Goal: Information Seeking & Learning: Learn about a topic

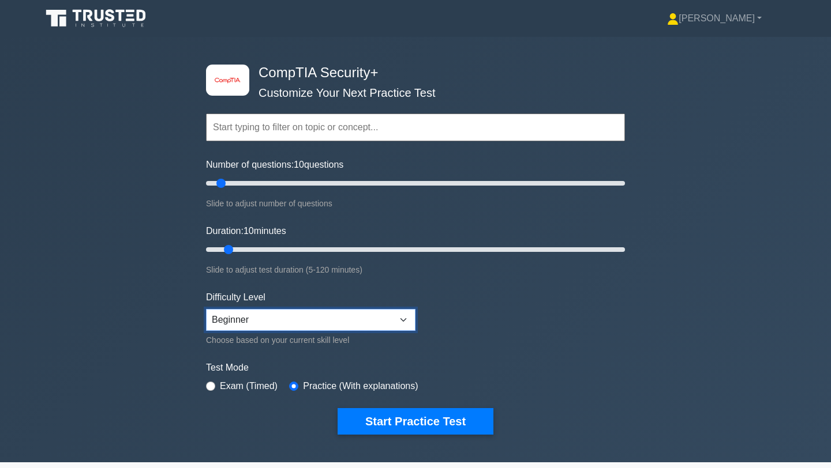
click at [323, 323] on select "Beginner Intermediate Expert" at bounding box center [310, 320] width 209 height 22
select select "expert"
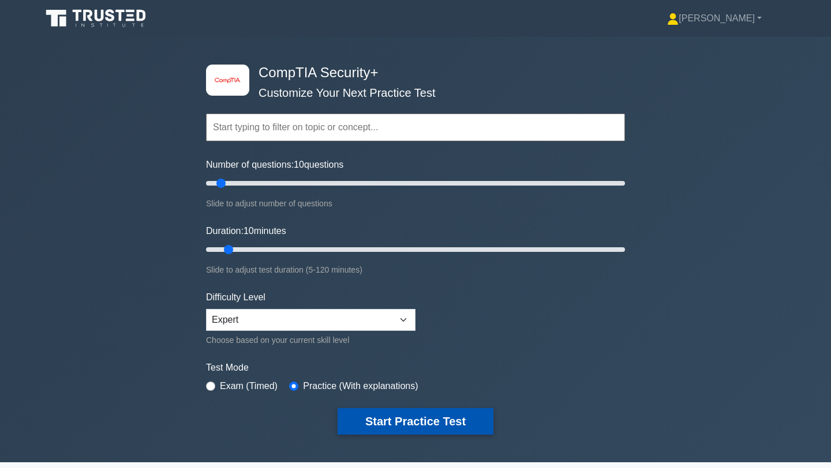
click at [368, 426] on button "Start Practice Test" at bounding box center [416, 421] width 156 height 27
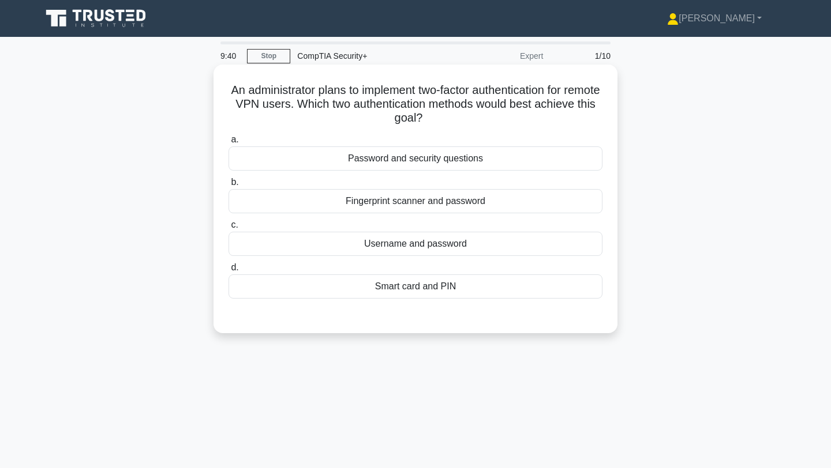
click at [335, 155] on div "Password and security questions" at bounding box center [415, 159] width 374 height 24
click at [228, 144] on input "a. Password and security questions" at bounding box center [228, 140] width 0 height 8
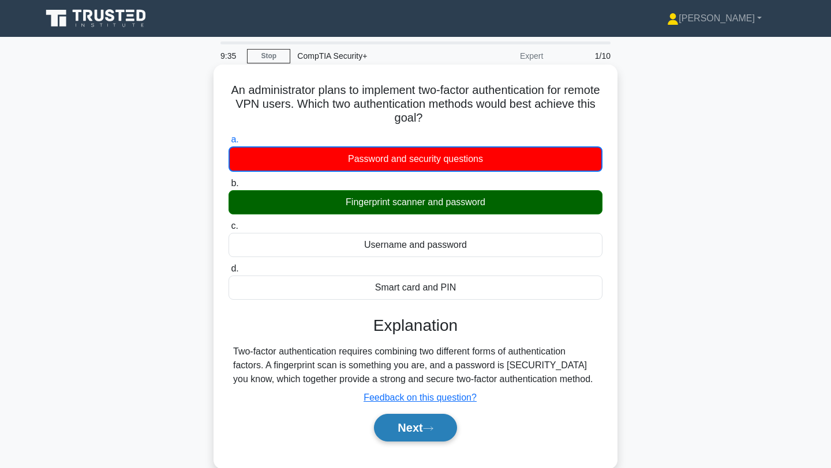
click at [406, 425] on button "Next" at bounding box center [415, 428] width 83 height 28
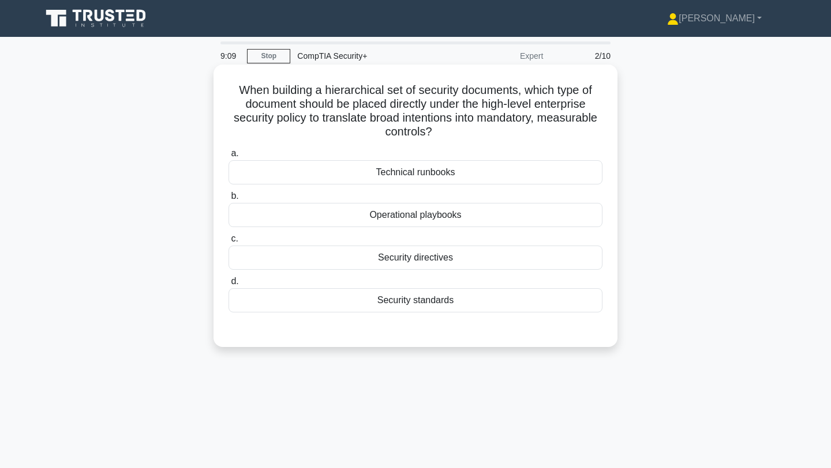
click at [351, 289] on div "Security standards" at bounding box center [415, 300] width 374 height 24
click at [228, 286] on input "d. Security standards" at bounding box center [228, 282] width 0 height 8
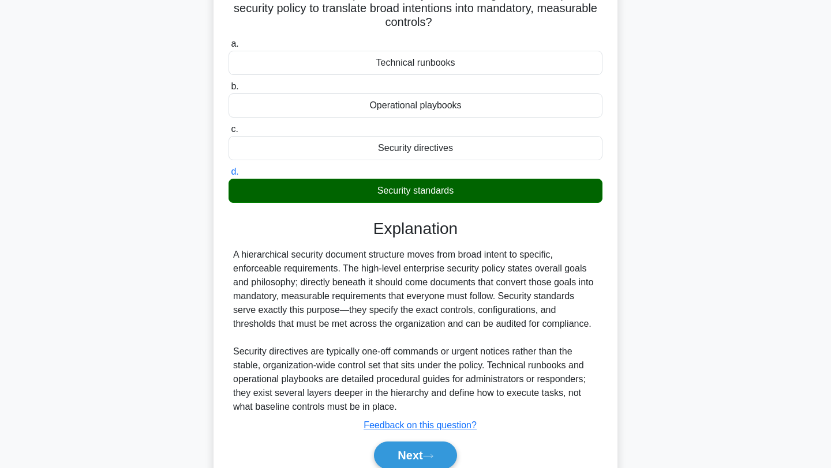
scroll to position [125, 0]
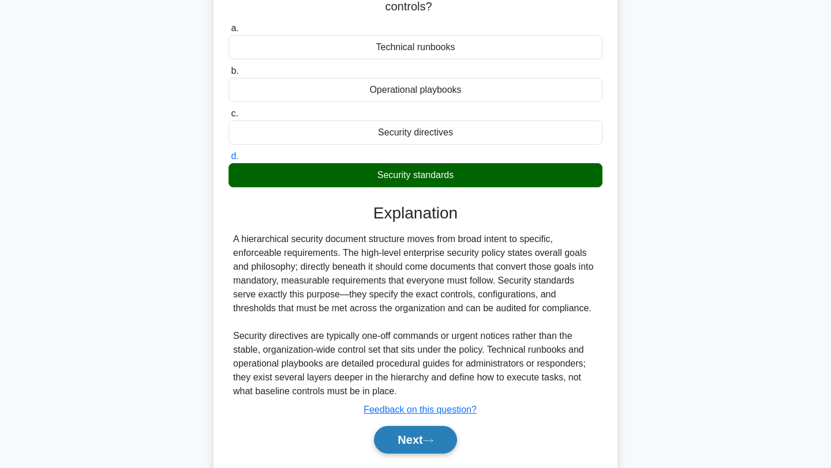
click at [389, 434] on button "Next" at bounding box center [415, 440] width 83 height 28
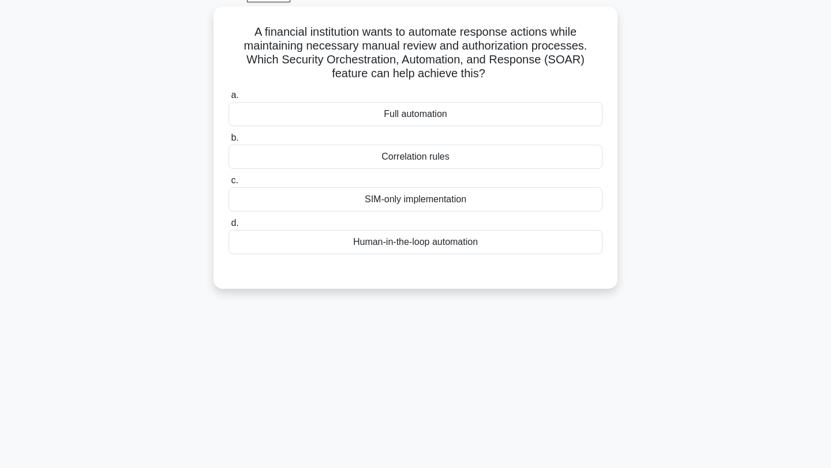
scroll to position [0, 0]
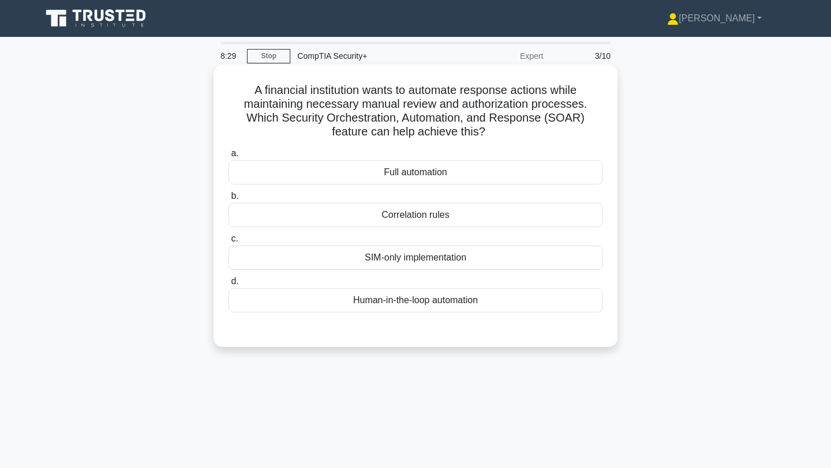
click at [363, 306] on div "Human-in-the-loop automation" at bounding box center [415, 300] width 374 height 24
click at [228, 286] on input "d. Human-in-the-loop automation" at bounding box center [228, 282] width 0 height 8
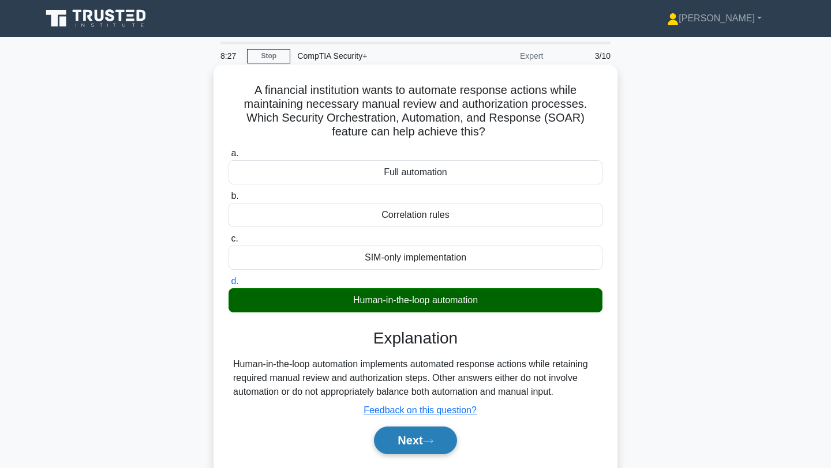
click at [403, 444] on button "Next" at bounding box center [415, 441] width 83 height 28
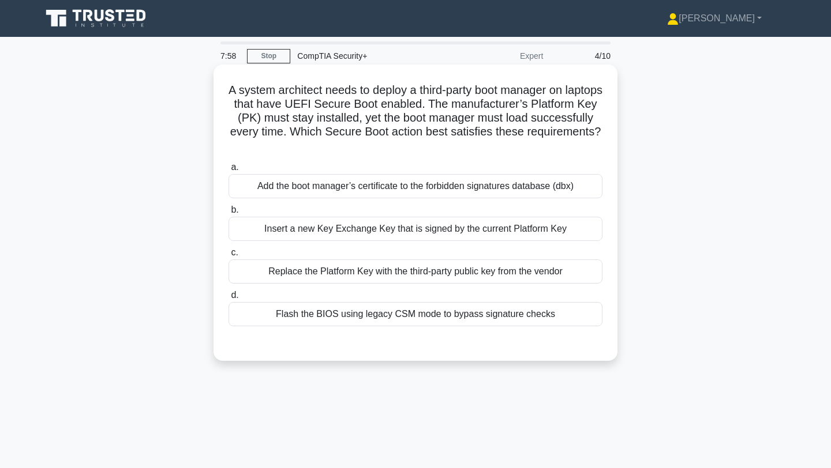
click at [362, 239] on div "Insert a new Key Exchange Key that is signed by the current Platform Key" at bounding box center [415, 229] width 374 height 24
click at [228, 214] on input "b. Insert a new Key Exchange Key that is signed by the current Platform Key" at bounding box center [228, 211] width 0 height 8
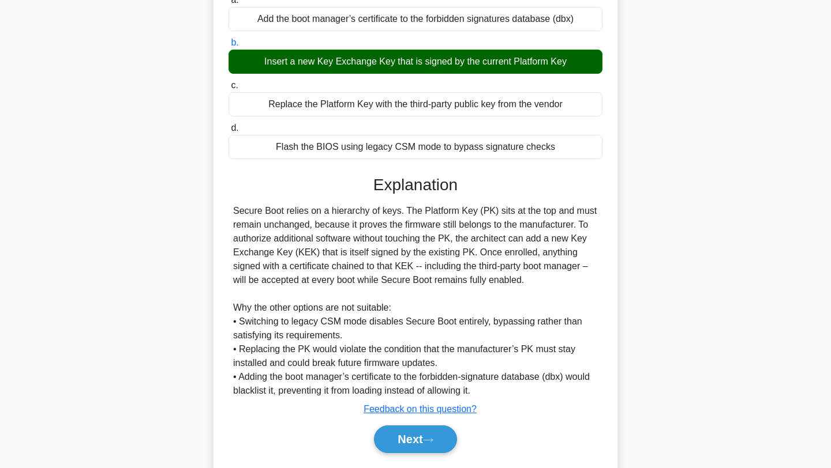
scroll to position [170, 0]
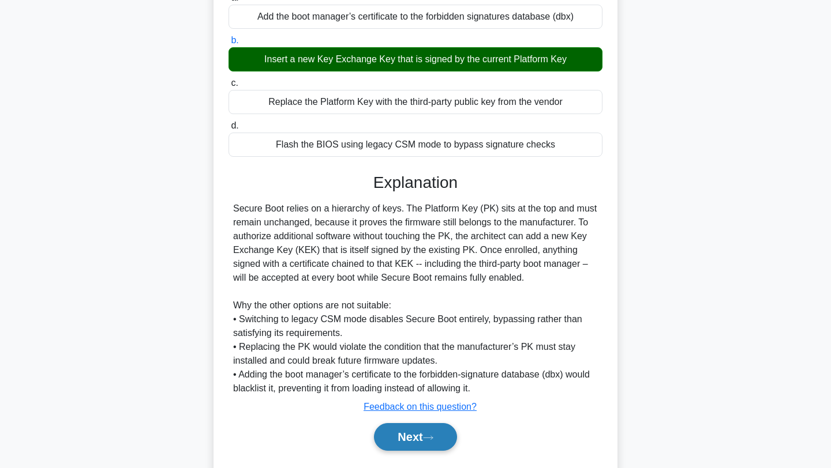
click at [408, 445] on button "Next" at bounding box center [415, 437] width 83 height 28
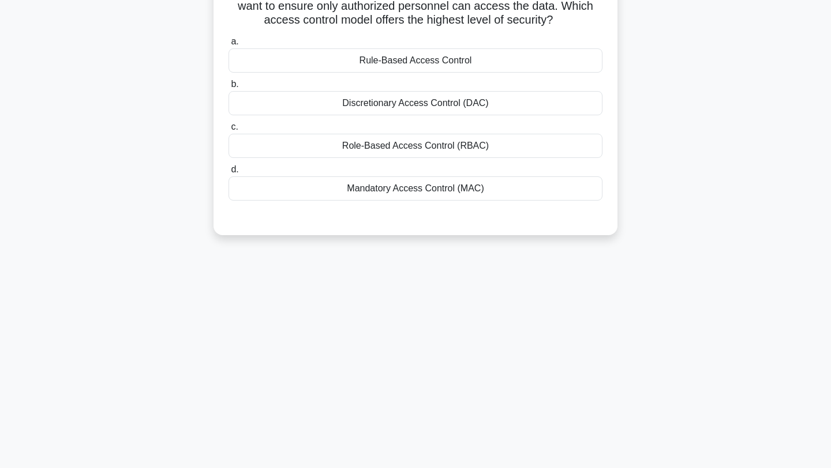
scroll to position [0, 0]
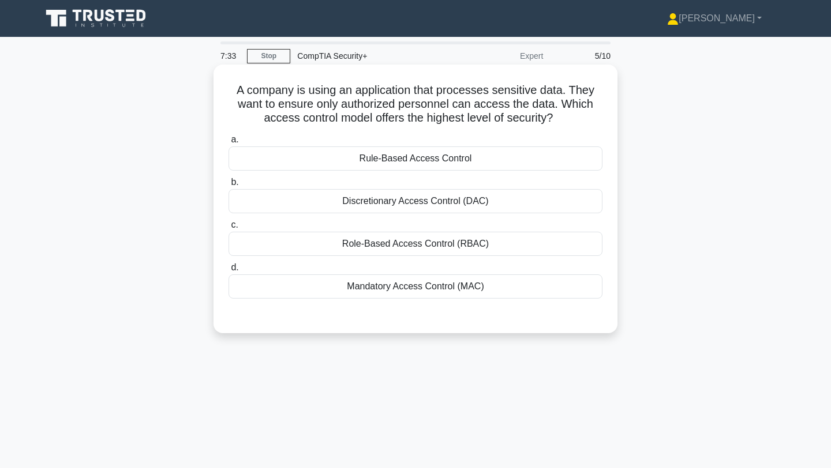
click at [336, 283] on div "Mandatory Access Control (MAC)" at bounding box center [415, 287] width 374 height 24
click at [228, 272] on input "d. Mandatory Access Control (MAC)" at bounding box center [228, 268] width 0 height 8
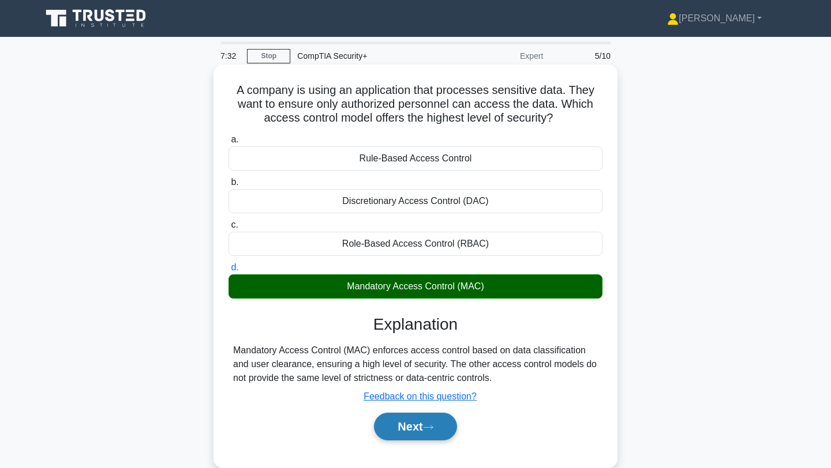
click at [391, 418] on button "Next" at bounding box center [415, 427] width 83 height 28
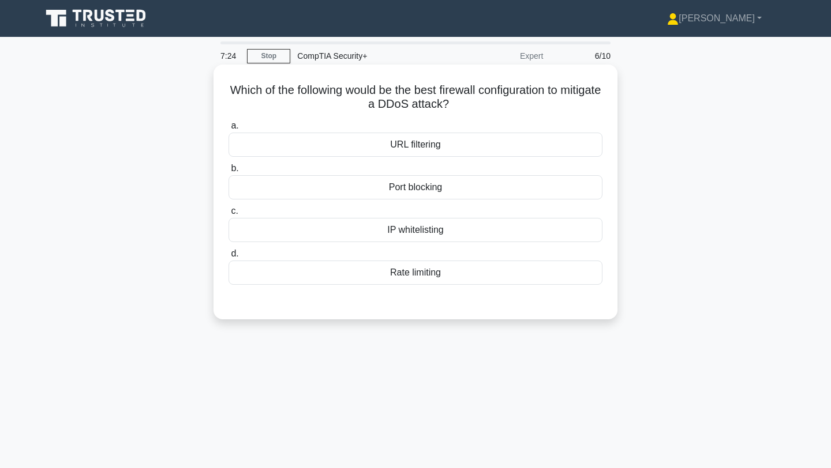
click at [328, 278] on div "Rate limiting" at bounding box center [415, 273] width 374 height 24
click at [228, 258] on input "d. Rate limiting" at bounding box center [228, 254] width 0 height 8
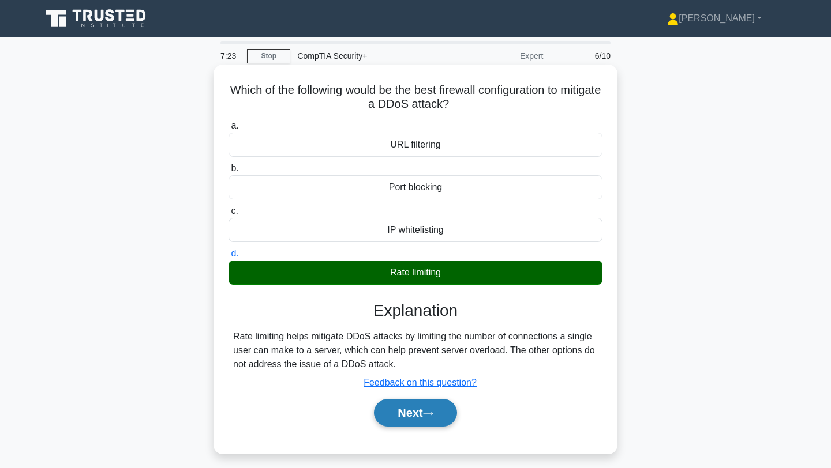
click at [384, 408] on button "Next" at bounding box center [415, 413] width 83 height 28
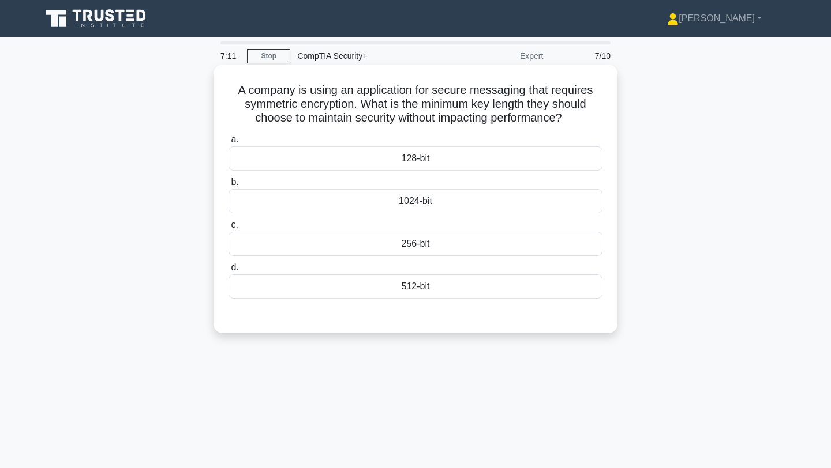
click at [293, 249] on div "256-bit" at bounding box center [415, 244] width 374 height 24
click at [228, 229] on input "c. 256-bit" at bounding box center [228, 226] width 0 height 8
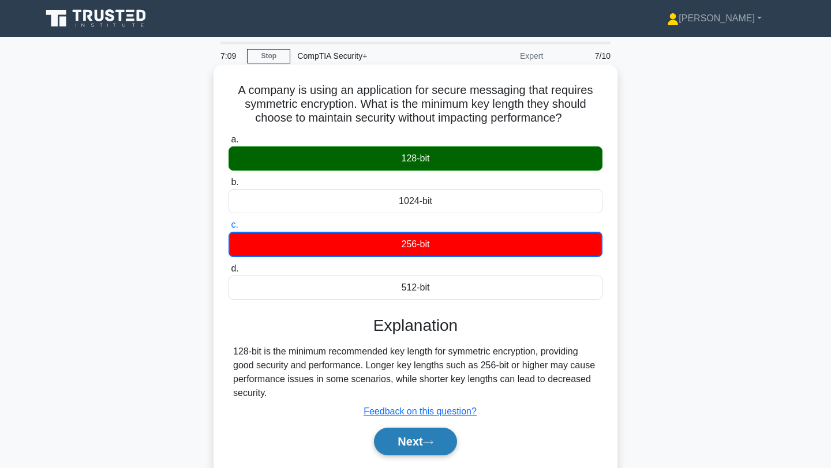
click at [389, 441] on button "Next" at bounding box center [415, 442] width 83 height 28
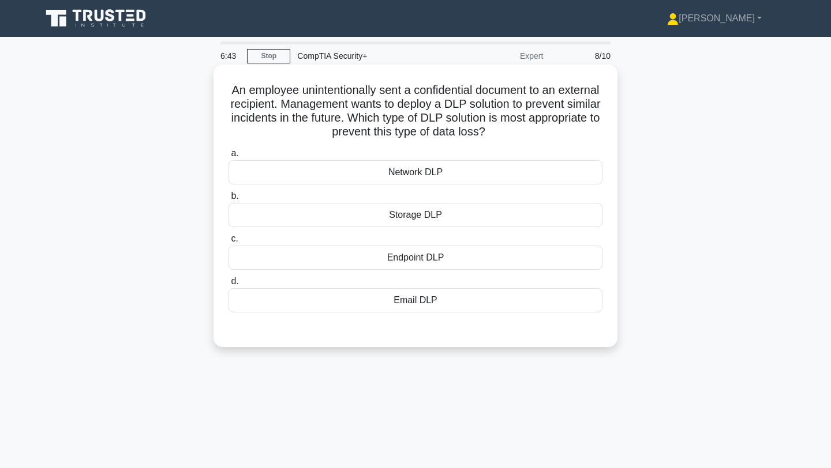
click at [353, 254] on div "Endpoint DLP" at bounding box center [415, 258] width 374 height 24
click at [228, 243] on input "c. Endpoint DLP" at bounding box center [228, 239] width 0 height 8
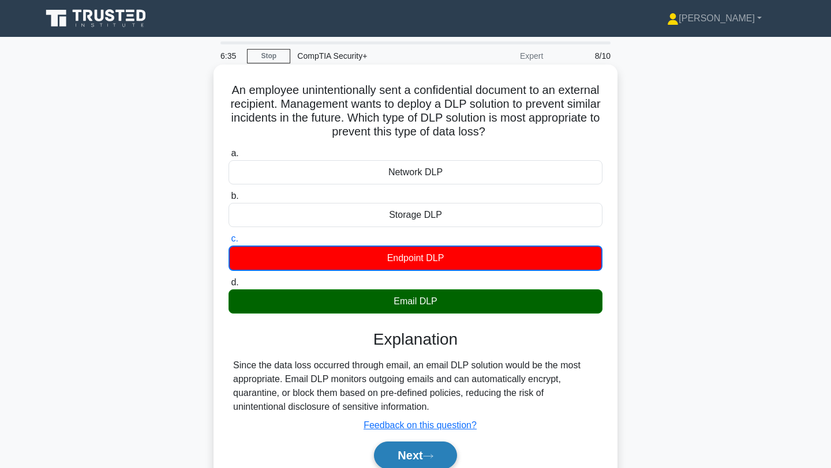
click at [385, 451] on button "Next" at bounding box center [415, 456] width 83 height 28
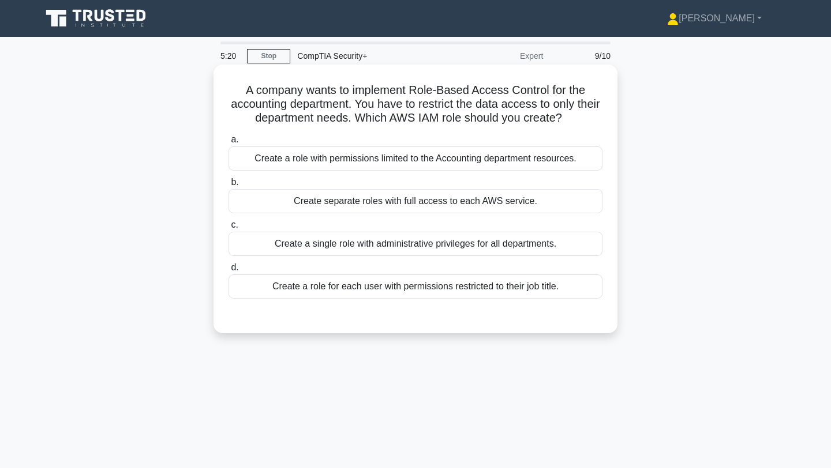
click at [279, 157] on div "Create a role with permissions limited to the Accounting department resources." at bounding box center [415, 159] width 374 height 24
click at [228, 144] on input "a. Create a role with permissions limited to the Accounting department resource…" at bounding box center [228, 140] width 0 height 8
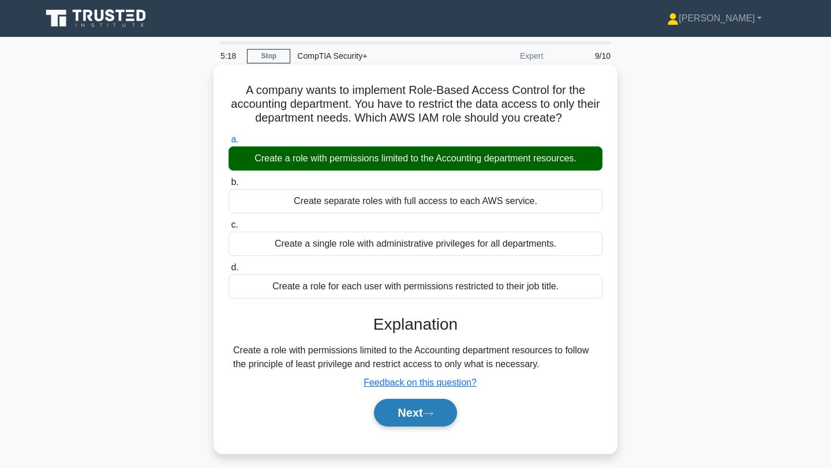
click at [391, 414] on button "Next" at bounding box center [415, 413] width 83 height 28
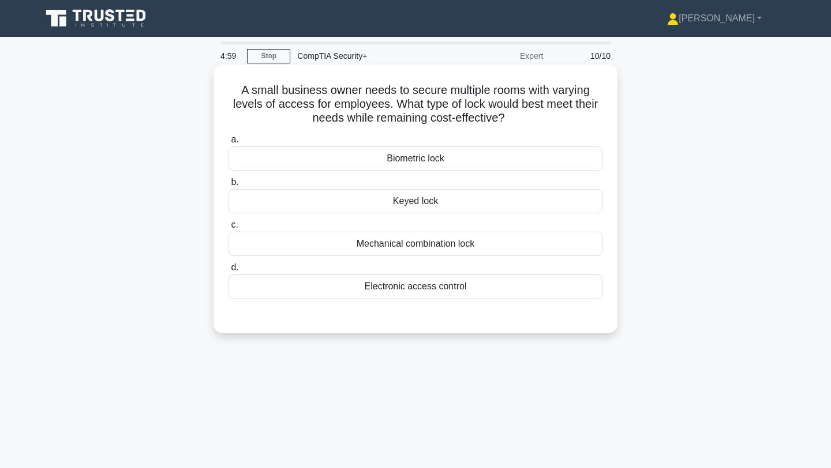
click at [329, 163] on div "Biometric lock" at bounding box center [415, 159] width 374 height 24
click at [228, 144] on input "a. Biometric lock" at bounding box center [228, 140] width 0 height 8
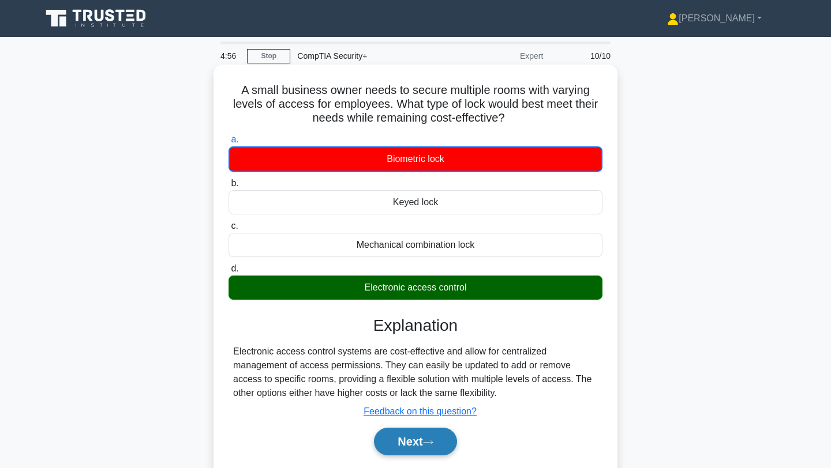
click at [395, 438] on button "Next" at bounding box center [415, 442] width 83 height 28
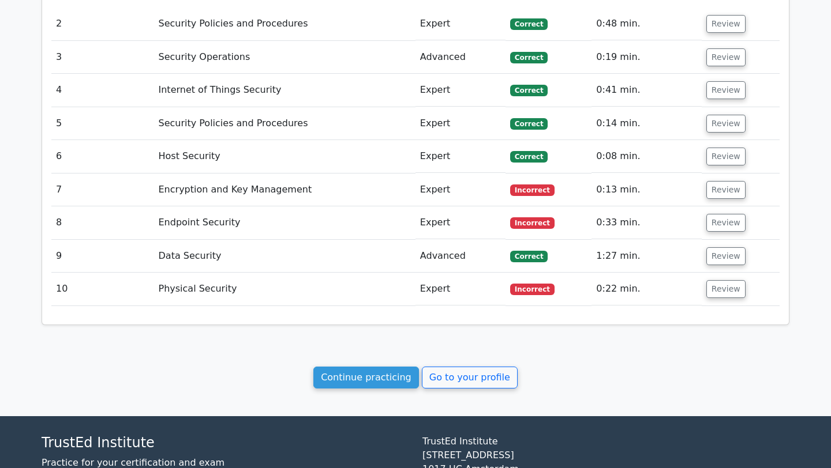
scroll to position [1141, 0]
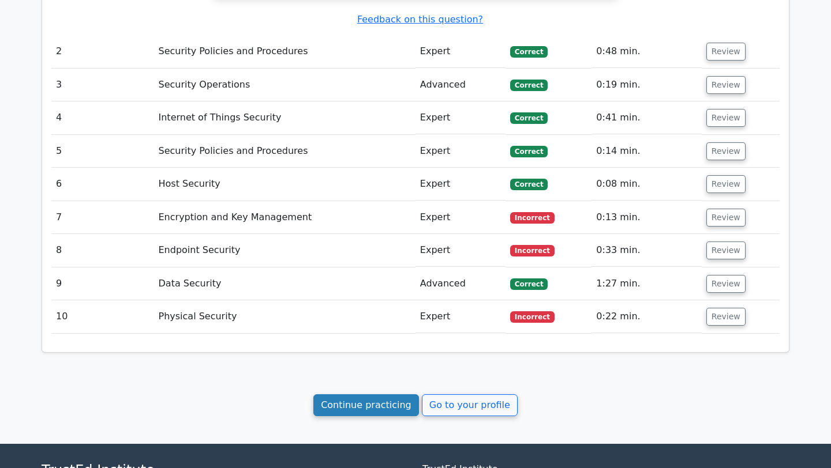
click at [372, 396] on link "Continue practicing" at bounding box center [366, 406] width 106 height 22
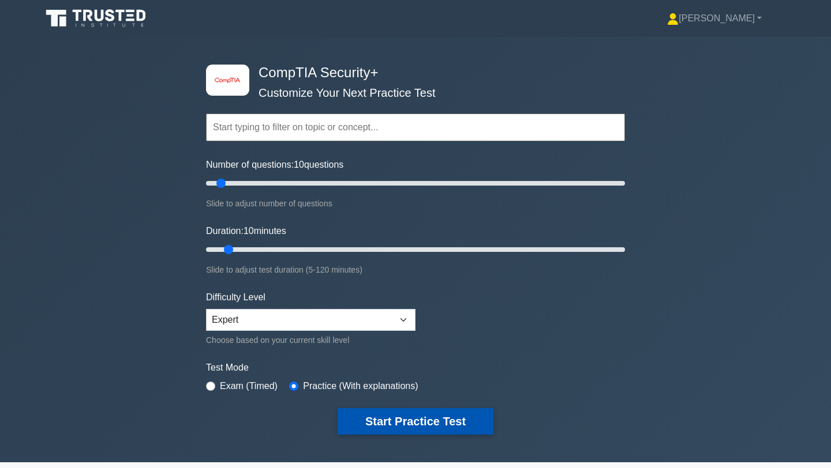
click at [354, 418] on button "Start Practice Test" at bounding box center [416, 421] width 156 height 27
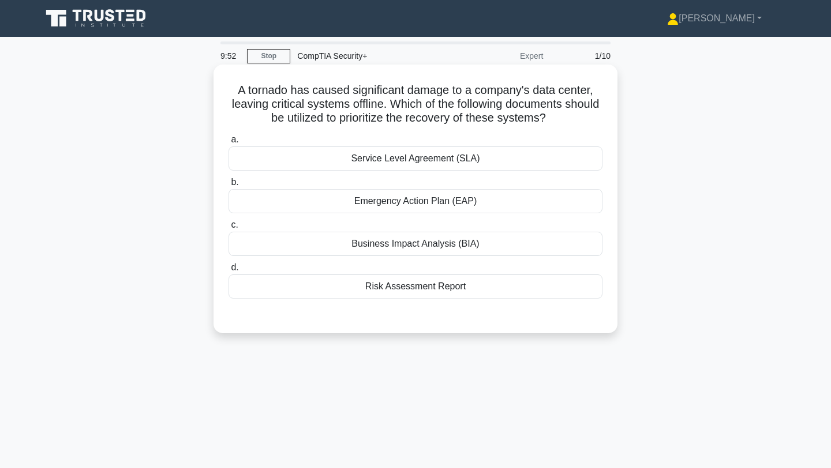
click at [405, 212] on div "Emergency Action Plan (EAP)" at bounding box center [415, 201] width 374 height 24
click at [228, 186] on input "b. Emergency Action Plan (EAP)" at bounding box center [228, 183] width 0 height 8
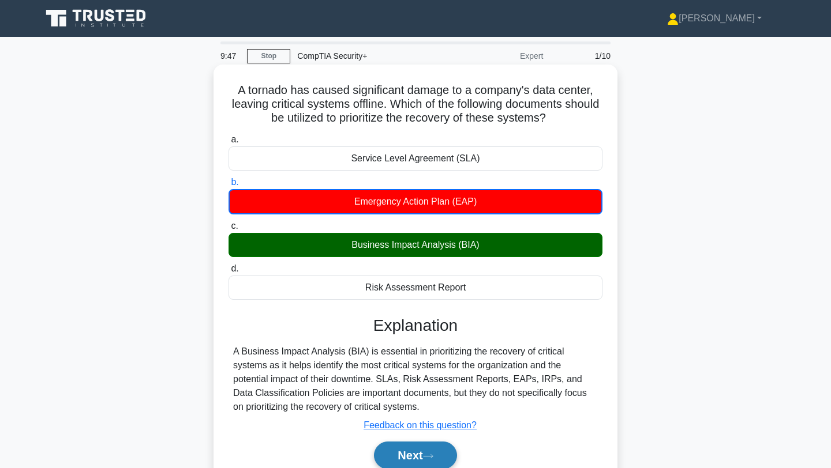
click at [410, 454] on button "Next" at bounding box center [415, 456] width 83 height 28
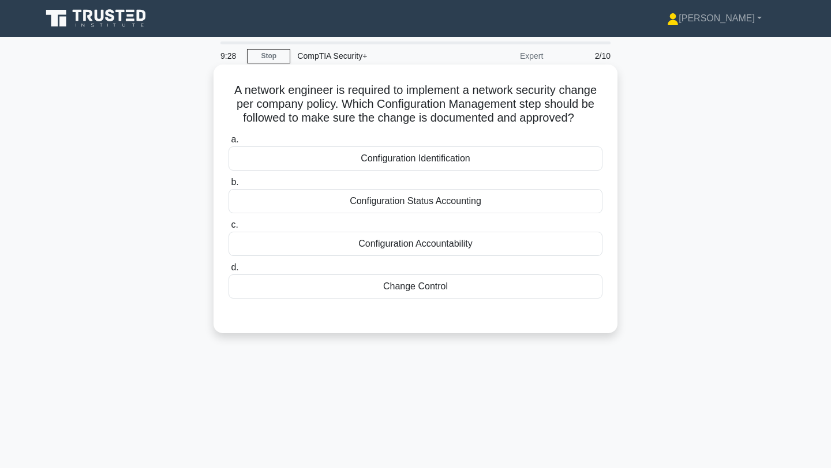
click at [319, 241] on div "Configuration Accountability" at bounding box center [415, 244] width 374 height 24
click at [228, 229] on input "c. Configuration Accountability" at bounding box center [228, 226] width 0 height 8
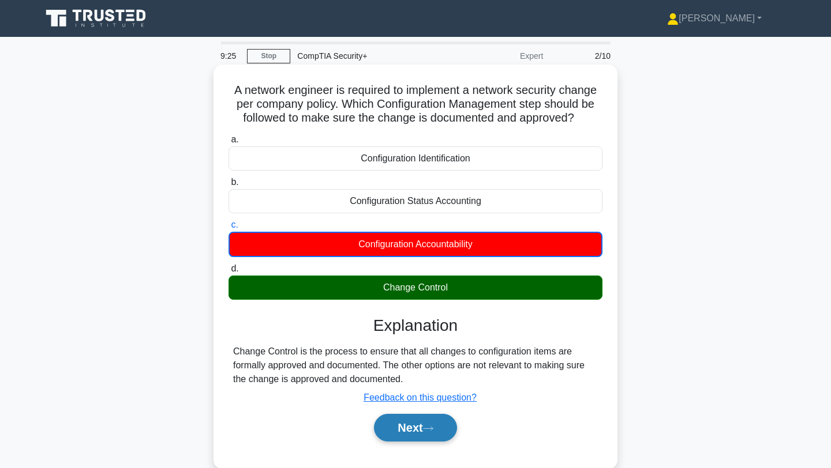
click at [384, 420] on button "Next" at bounding box center [415, 428] width 83 height 28
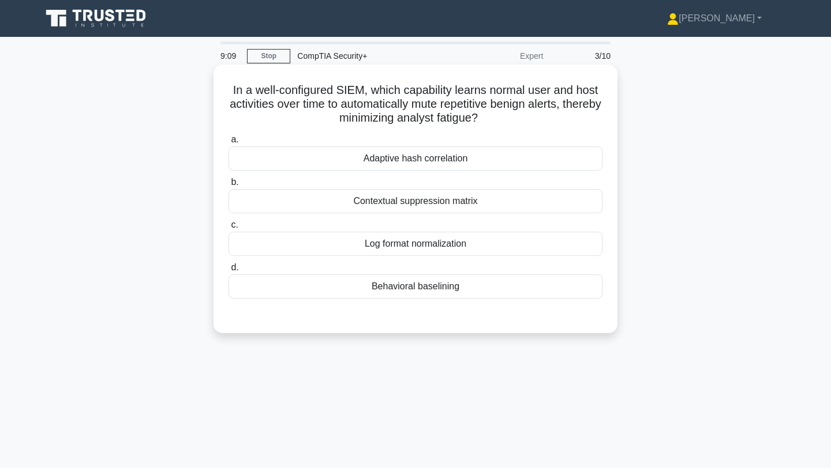
click at [353, 288] on div "Behavioral baselining" at bounding box center [415, 287] width 374 height 24
click at [228, 272] on input "d. Behavioral baselining" at bounding box center [228, 268] width 0 height 8
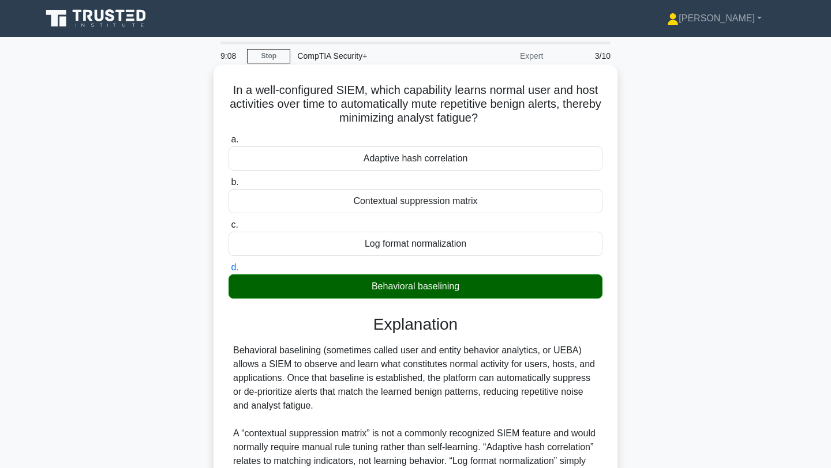
scroll to position [114, 0]
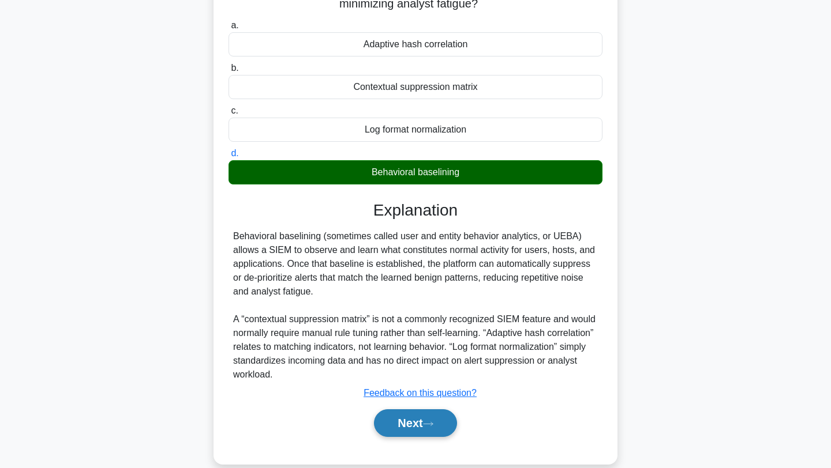
click at [402, 419] on button "Next" at bounding box center [415, 424] width 83 height 28
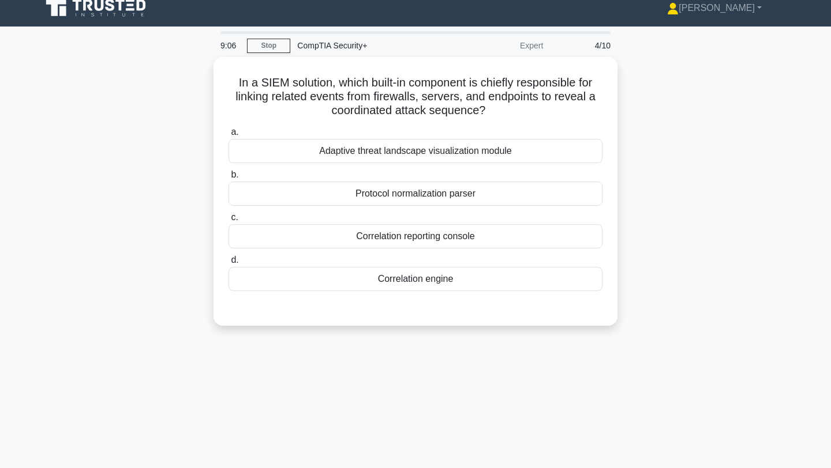
scroll to position [0, 0]
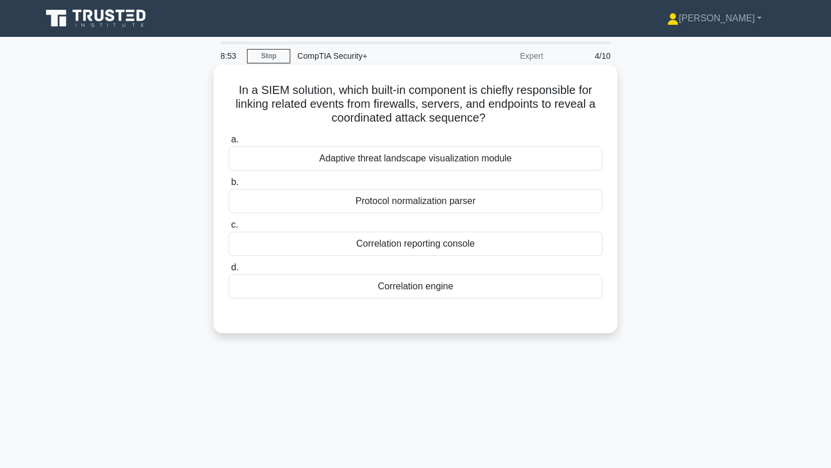
click at [320, 156] on div "Adaptive threat landscape visualization module" at bounding box center [415, 159] width 374 height 24
click at [228, 144] on input "a. Adaptive threat landscape visualization module" at bounding box center [228, 140] width 0 height 8
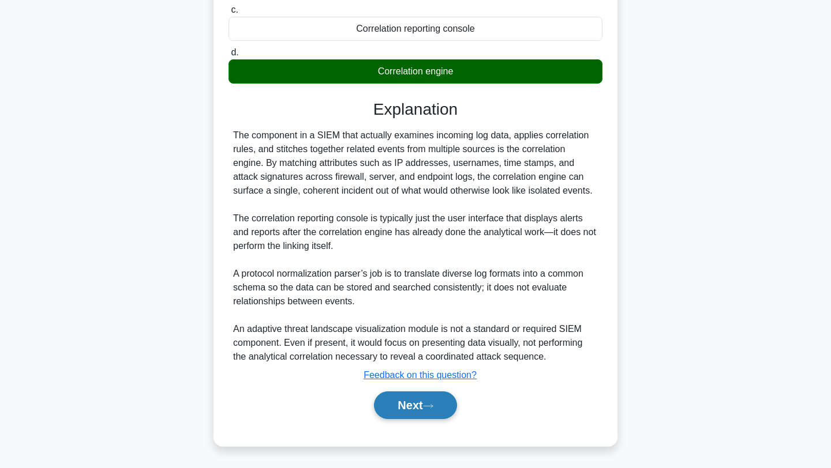
click at [387, 403] on button "Next" at bounding box center [415, 406] width 83 height 28
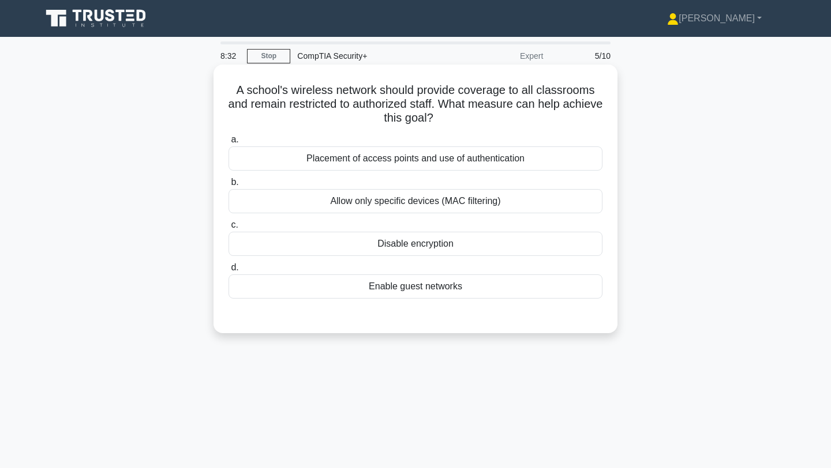
click at [416, 163] on div "Placement of access points and use of authentication" at bounding box center [415, 159] width 374 height 24
click at [228, 144] on input "a. Placement of access points and use of authentication" at bounding box center [228, 140] width 0 height 8
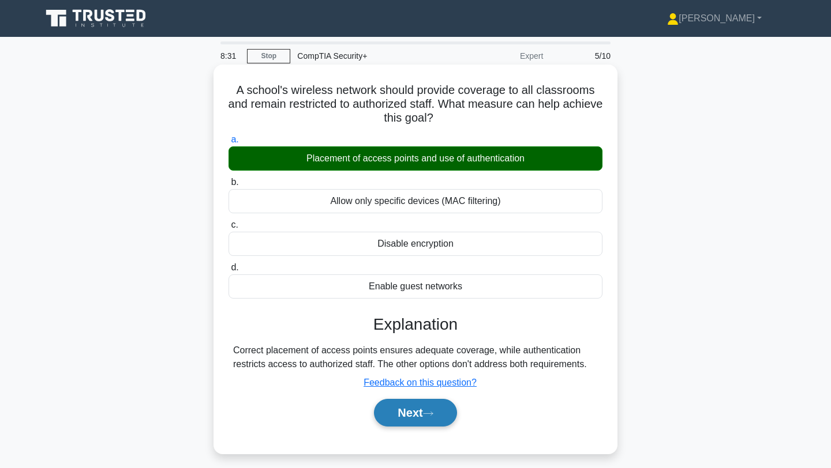
click at [422, 402] on button "Next" at bounding box center [415, 413] width 83 height 28
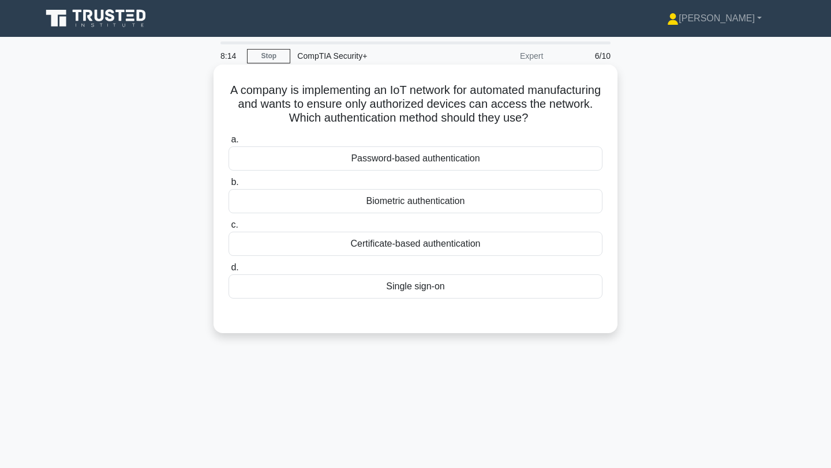
click at [374, 252] on div "Certificate-based authentication" at bounding box center [415, 244] width 374 height 24
click at [228, 229] on input "c. Certificate-based authentication" at bounding box center [228, 226] width 0 height 8
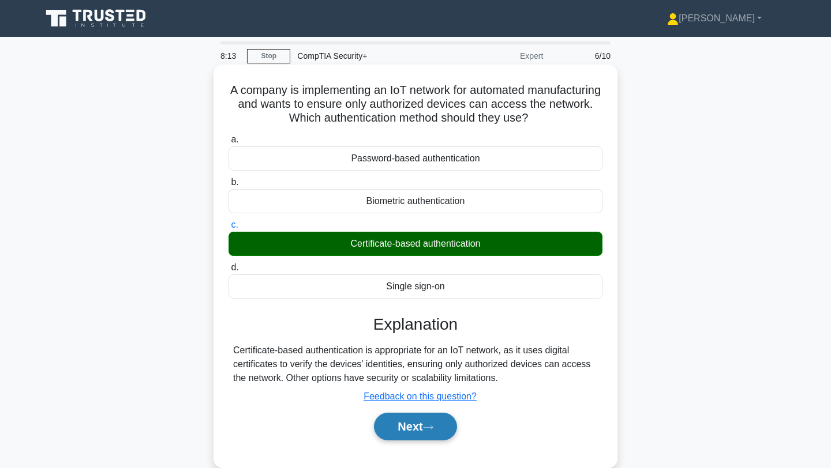
click at [415, 423] on button "Next" at bounding box center [415, 427] width 83 height 28
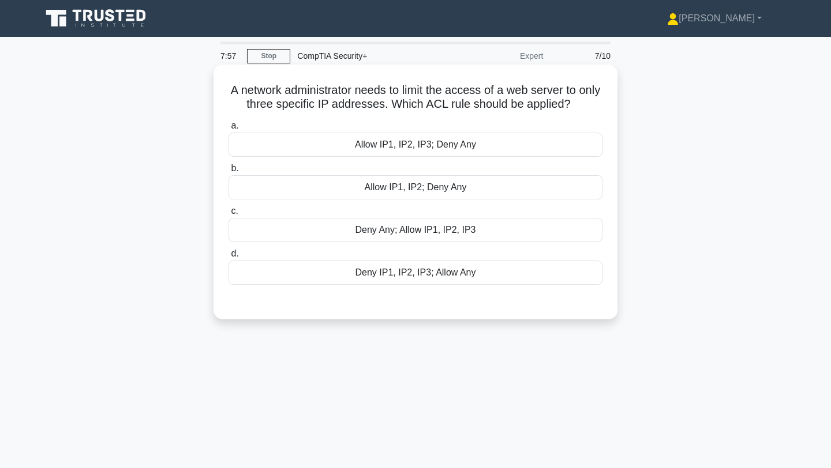
click at [335, 150] on div "Allow IP1, IP2, IP3; Deny Any" at bounding box center [415, 145] width 374 height 24
click at [228, 130] on input "a. Allow IP1, IP2, IP3; Deny Any" at bounding box center [228, 126] width 0 height 8
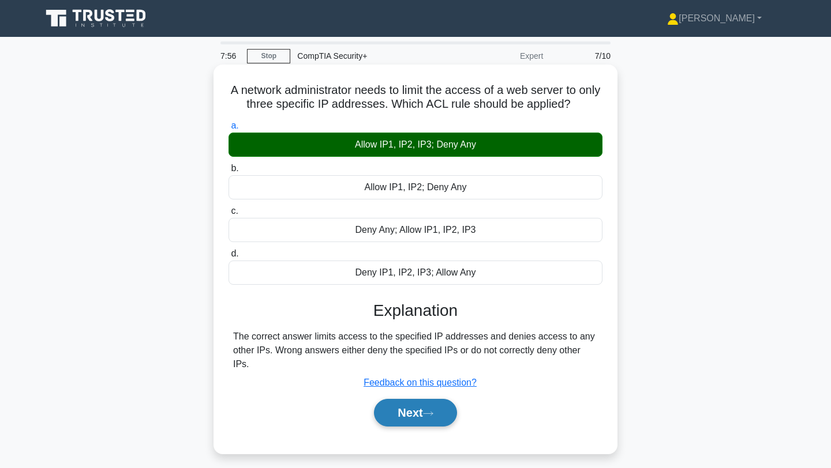
click at [408, 411] on button "Next" at bounding box center [415, 413] width 83 height 28
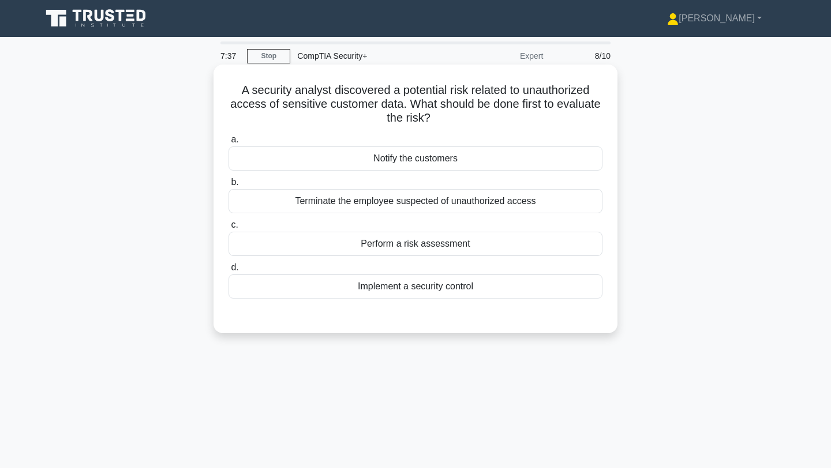
click at [386, 251] on div "Perform a risk assessment" at bounding box center [415, 244] width 374 height 24
click at [228, 229] on input "c. Perform a risk assessment" at bounding box center [228, 226] width 0 height 8
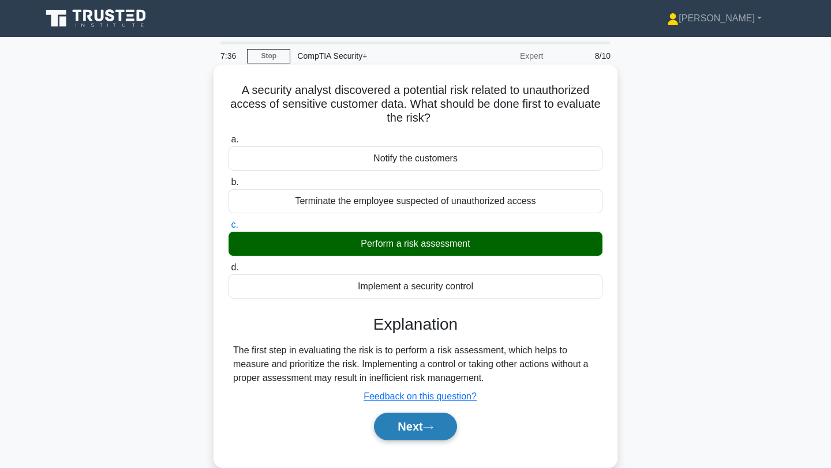
click at [400, 434] on button "Next" at bounding box center [415, 427] width 83 height 28
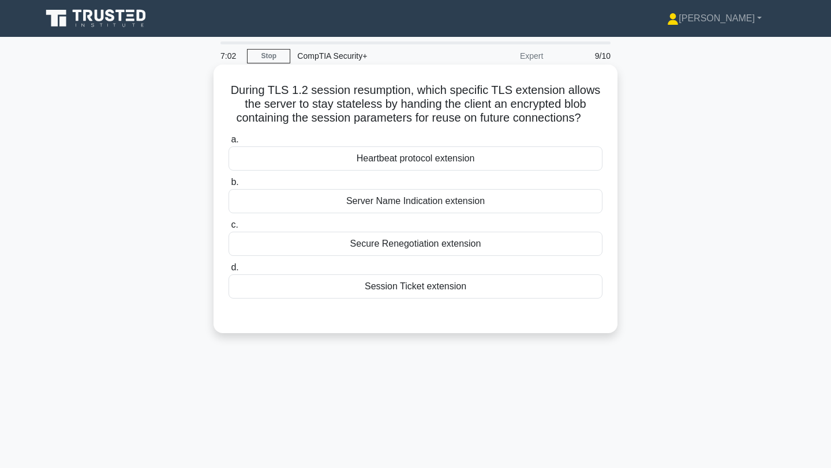
click at [385, 280] on div "Session Ticket extension" at bounding box center [415, 287] width 374 height 24
click at [228, 272] on input "d. Session Ticket extension" at bounding box center [228, 268] width 0 height 8
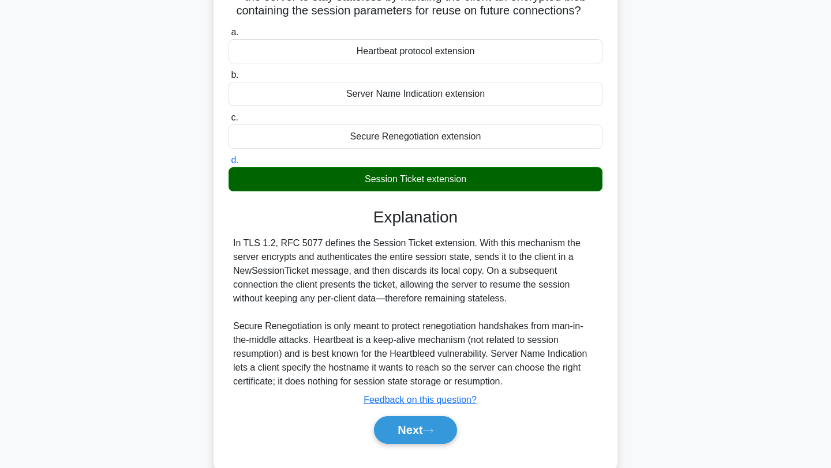
scroll to position [155, 0]
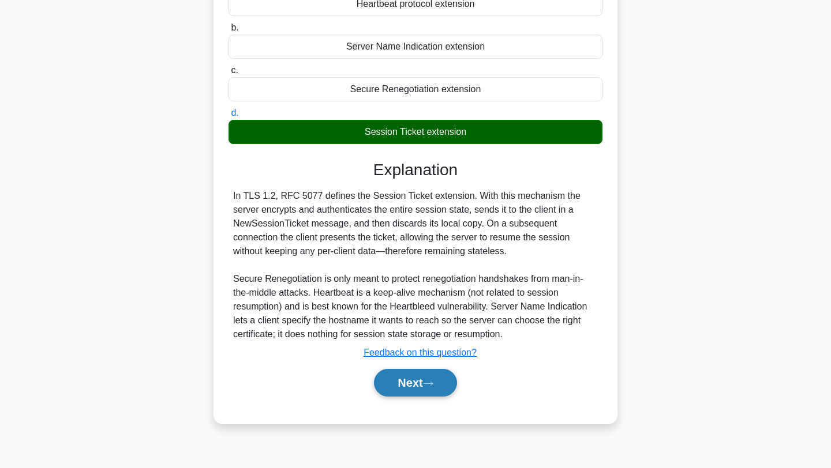
click at [392, 388] on button "Next" at bounding box center [415, 383] width 83 height 28
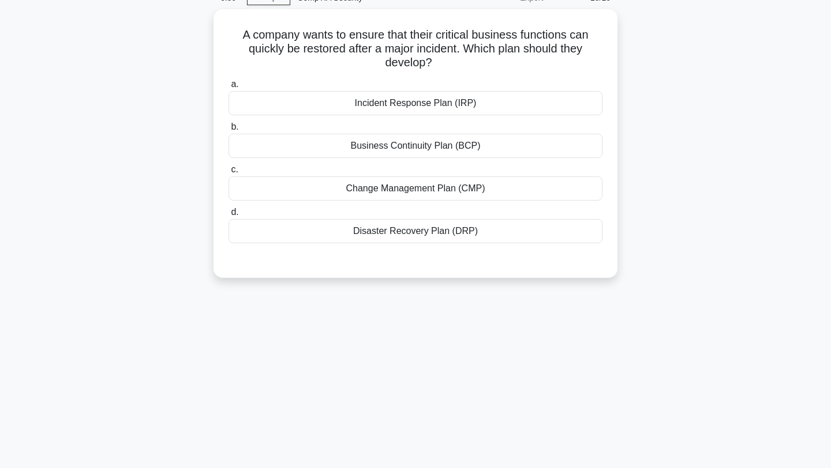
scroll to position [0, 0]
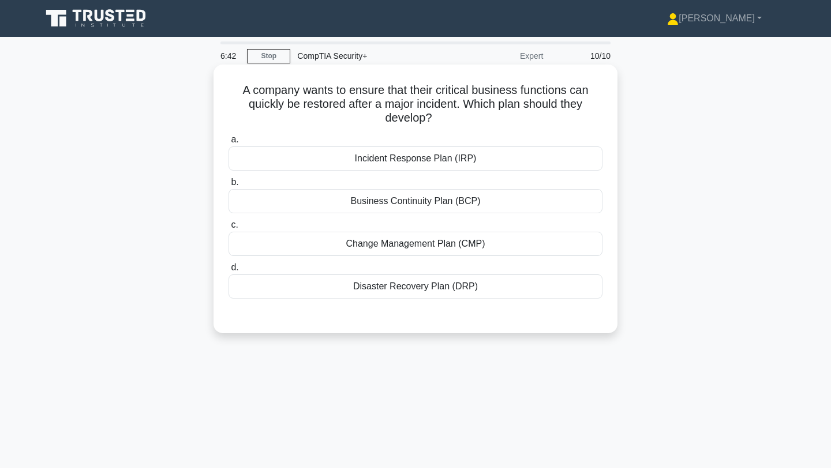
click at [378, 212] on div "Business Continuity Plan (BCP)" at bounding box center [415, 201] width 374 height 24
click at [228, 186] on input "b. Business Continuity Plan (BCP)" at bounding box center [228, 183] width 0 height 8
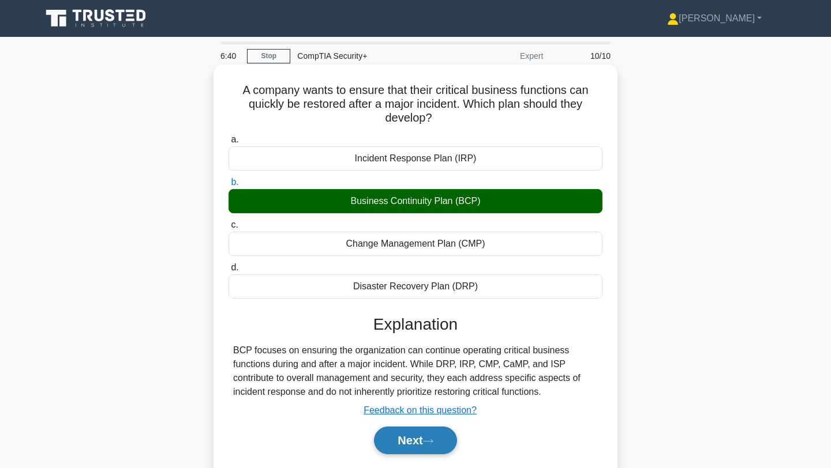
click at [413, 447] on button "Next" at bounding box center [415, 441] width 83 height 28
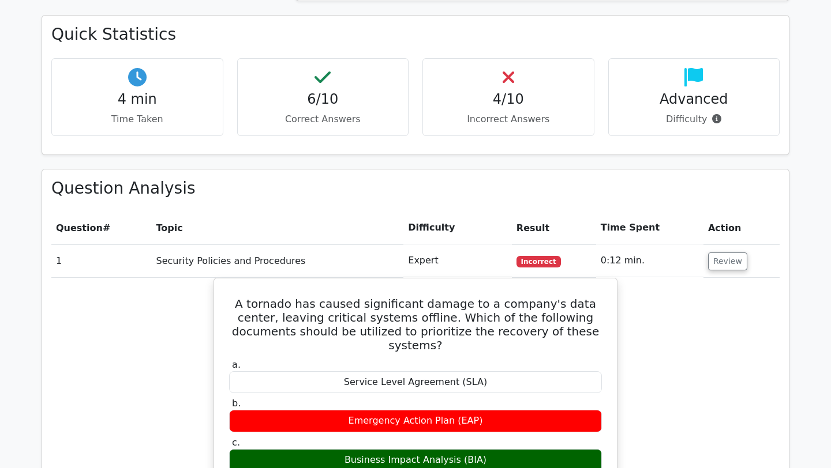
scroll to position [1202, 0]
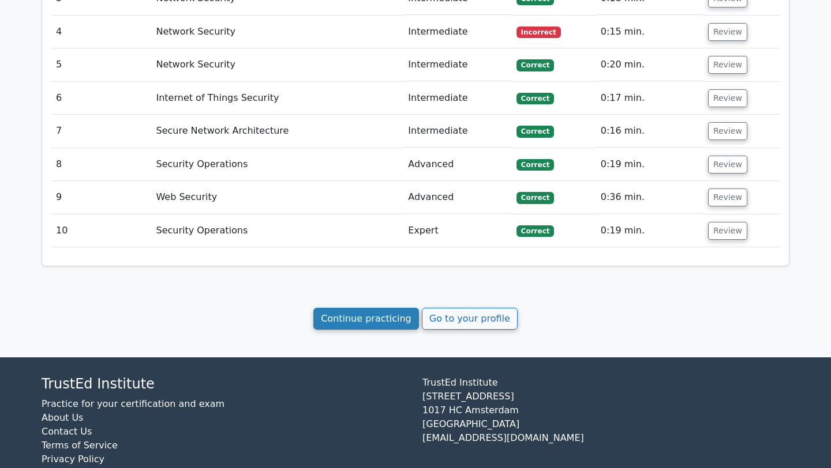
click at [376, 308] on link "Continue practicing" at bounding box center [366, 319] width 106 height 22
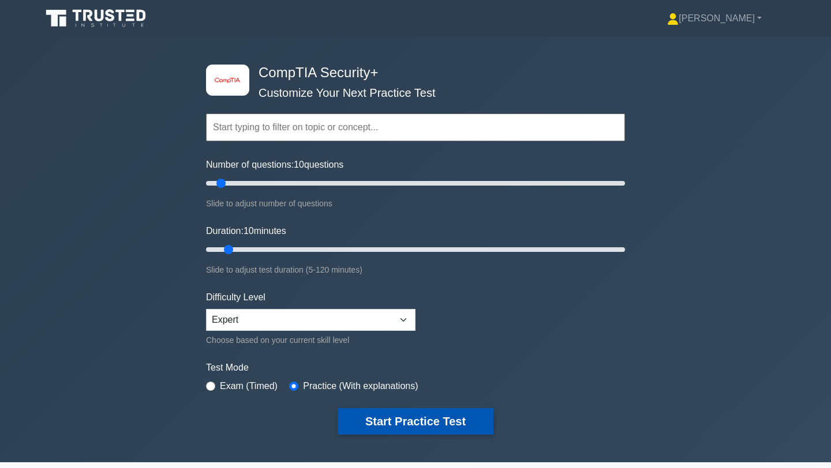
click at [396, 423] on button "Start Practice Test" at bounding box center [416, 421] width 156 height 27
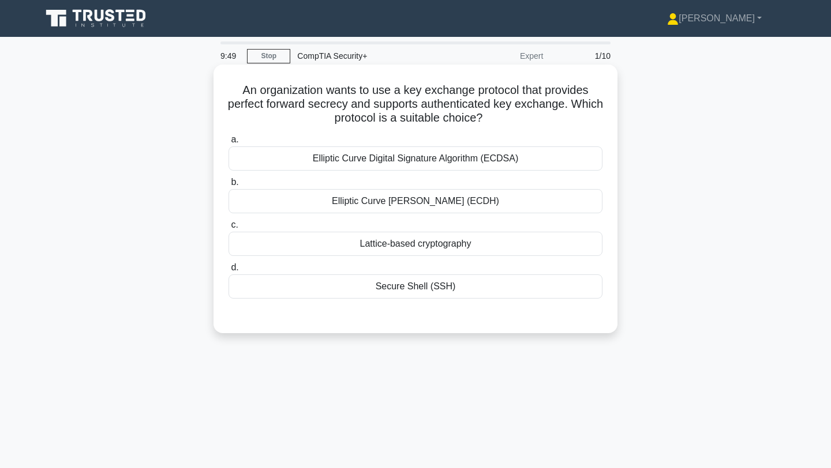
click at [392, 197] on div "Elliptic Curve [PERSON_NAME] (ECDH)" at bounding box center [415, 201] width 374 height 24
click at [228, 186] on input "b. Elliptic Curve [PERSON_NAME] (ECDH)" at bounding box center [228, 183] width 0 height 8
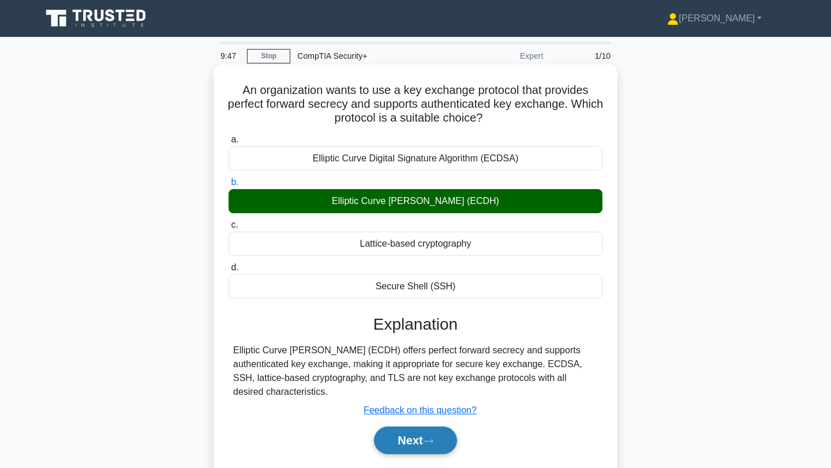
click at [420, 432] on button "Next" at bounding box center [415, 441] width 83 height 28
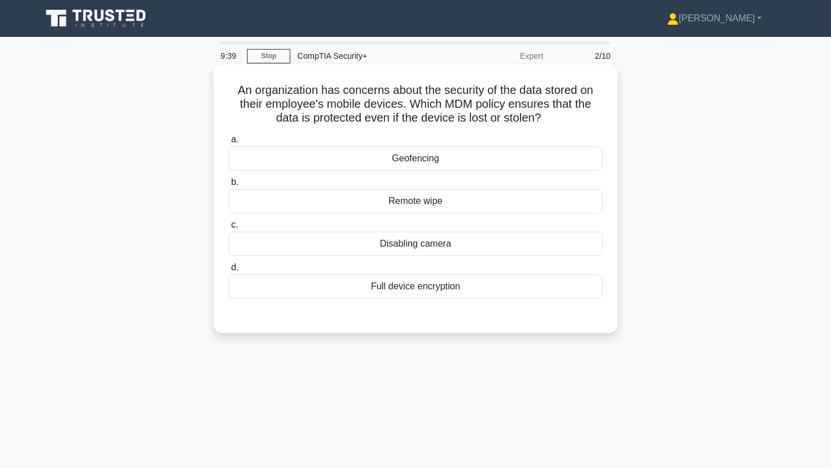
click at [322, 201] on div "Remote wipe" at bounding box center [415, 201] width 374 height 24
click at [228, 186] on input "b. Remote wipe" at bounding box center [228, 183] width 0 height 8
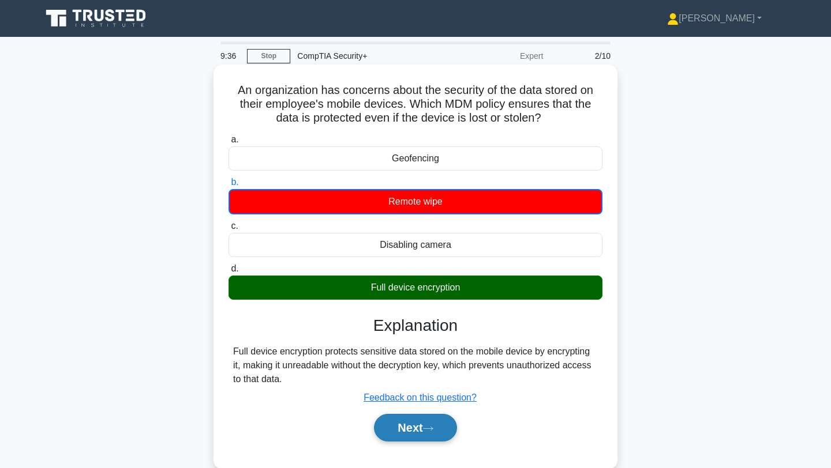
click at [410, 419] on button "Next" at bounding box center [415, 428] width 83 height 28
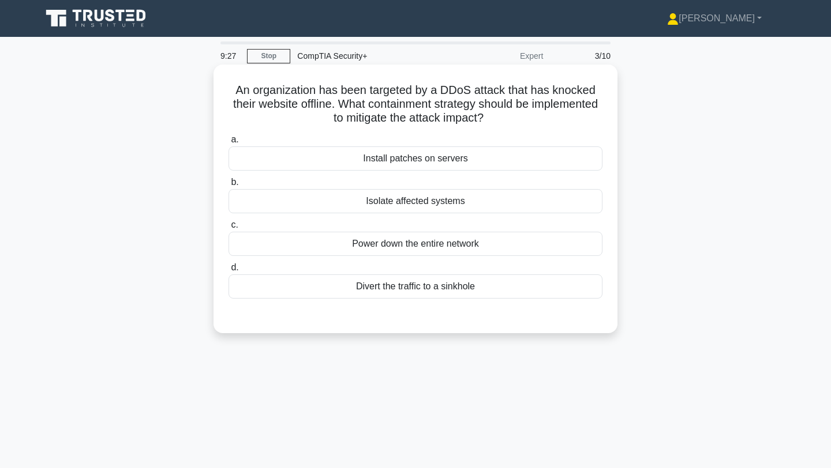
click at [284, 205] on div "Isolate affected systems" at bounding box center [415, 201] width 374 height 24
click at [228, 186] on input "b. Isolate affected systems" at bounding box center [228, 183] width 0 height 8
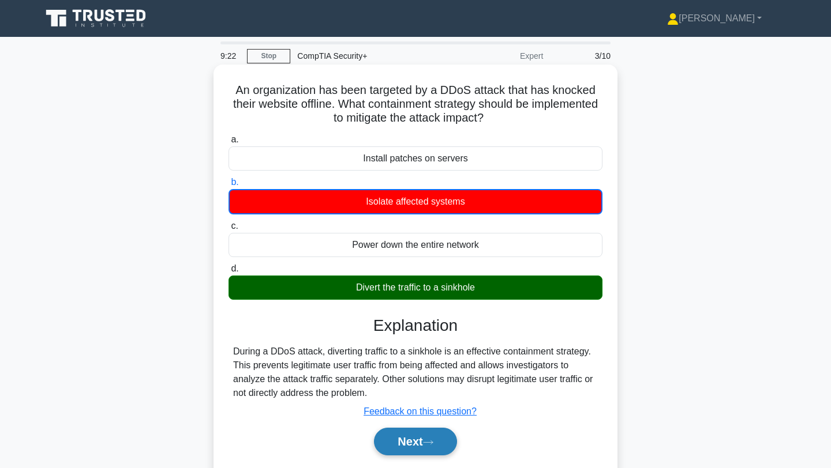
click at [401, 438] on button "Next" at bounding box center [415, 442] width 83 height 28
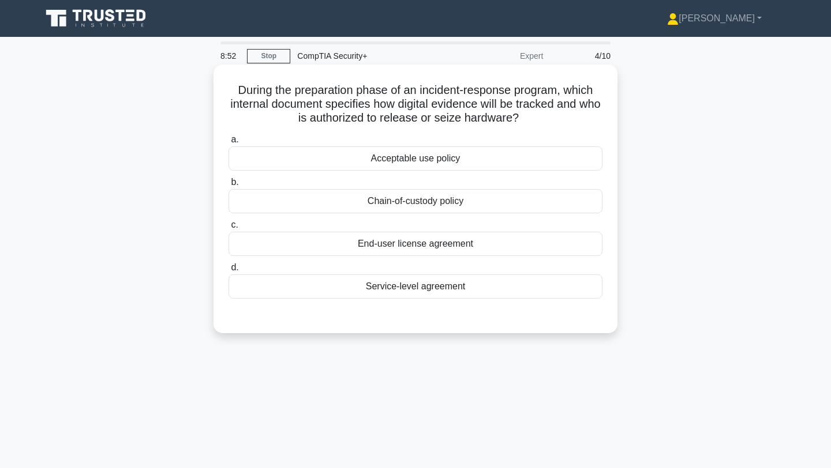
click at [402, 200] on div "Chain-of-custody policy" at bounding box center [415, 201] width 374 height 24
click at [228, 186] on input "b. Chain-of-custody policy" at bounding box center [228, 183] width 0 height 8
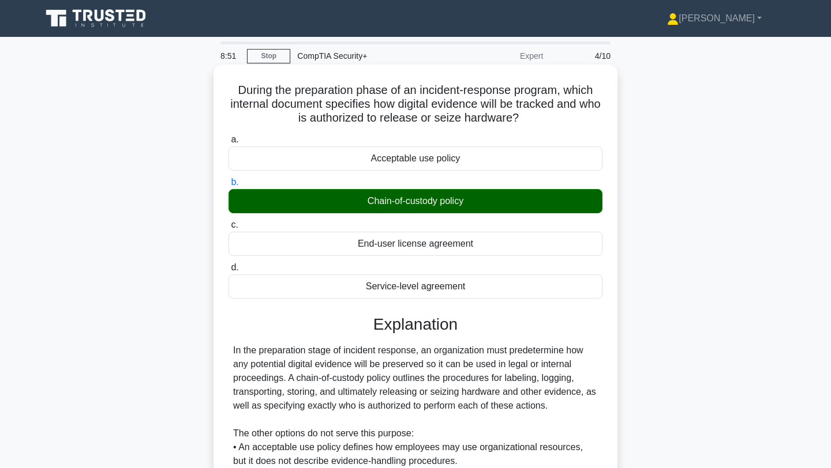
scroll to position [160, 0]
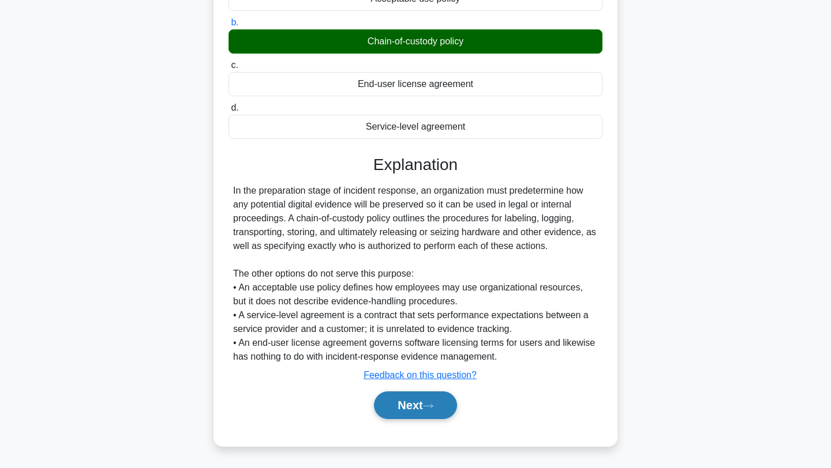
click at [402, 399] on button "Next" at bounding box center [415, 406] width 83 height 28
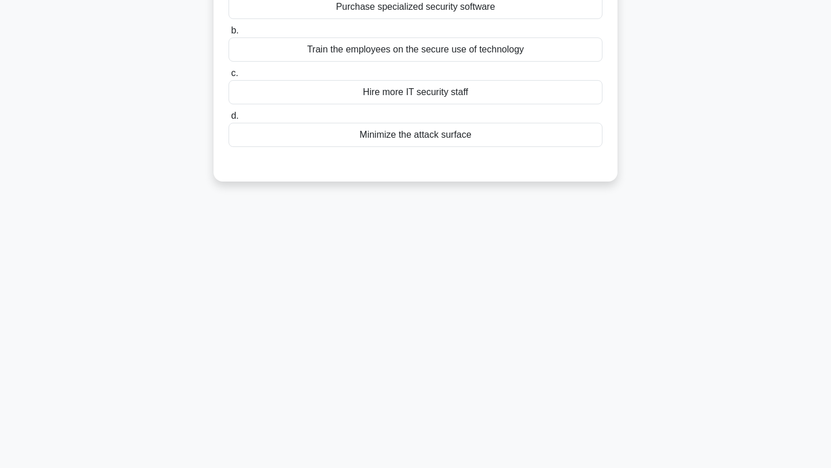
scroll to position [0, 0]
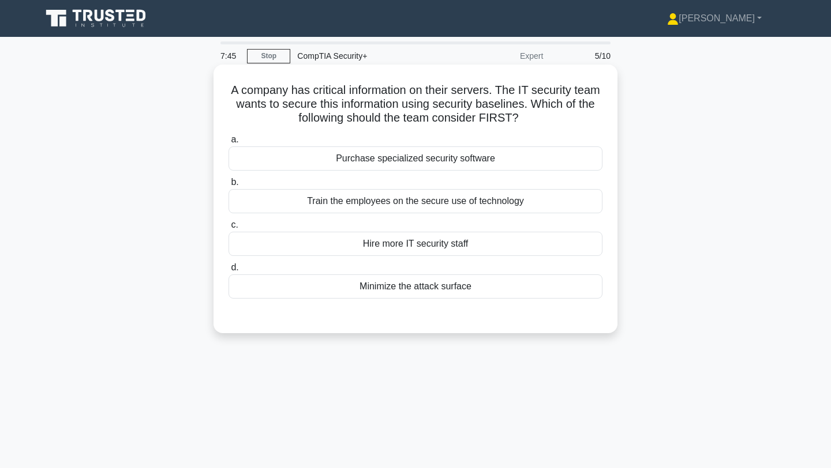
click at [327, 299] on div "a. Purchase specialized security software b. Train the employees on the secure …" at bounding box center [416, 215] width 388 height 171
click at [323, 291] on div "Minimize the attack surface" at bounding box center [415, 287] width 374 height 24
click at [228, 272] on input "d. Minimize the attack surface" at bounding box center [228, 268] width 0 height 8
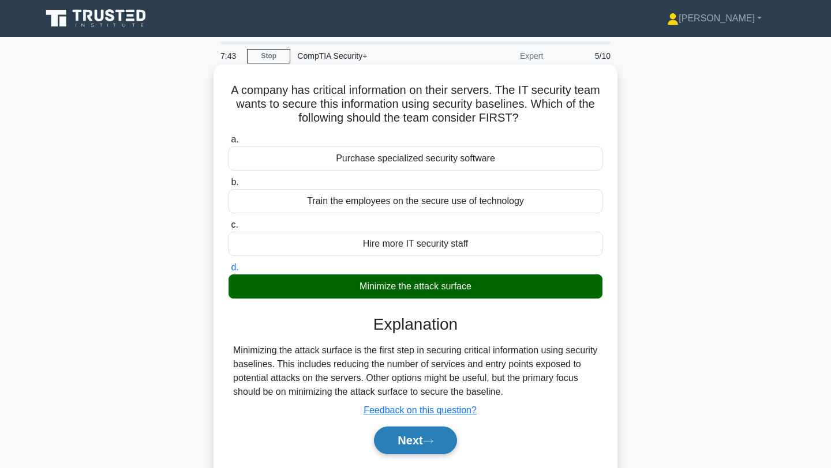
click at [408, 449] on button "Next" at bounding box center [415, 441] width 83 height 28
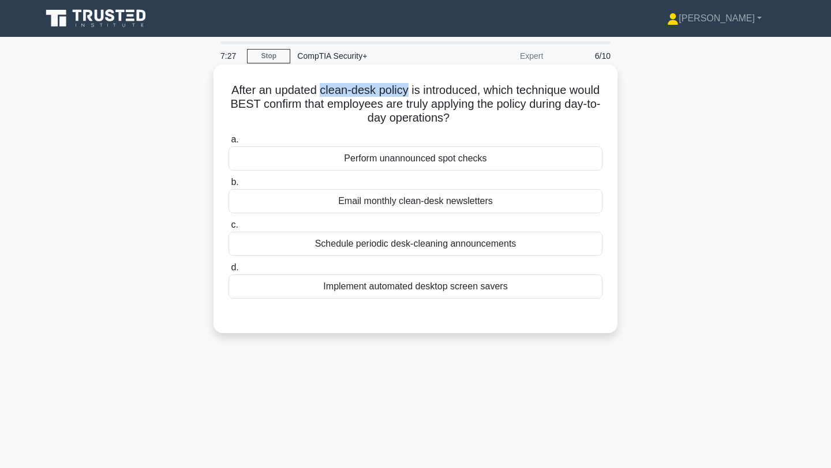
drag, startPoint x: 322, startPoint y: 93, endPoint x: 406, endPoint y: 95, distance: 84.3
click at [406, 95] on h5 "After an updated clean-desk policy is introduced, which technique would BEST co…" at bounding box center [415, 104] width 376 height 43
copy h5 "clean-desk policy"
click at [437, 156] on div "Perform unannounced spot checks" at bounding box center [415, 159] width 374 height 24
click at [228, 144] on input "a. Perform unannounced spot checks" at bounding box center [228, 140] width 0 height 8
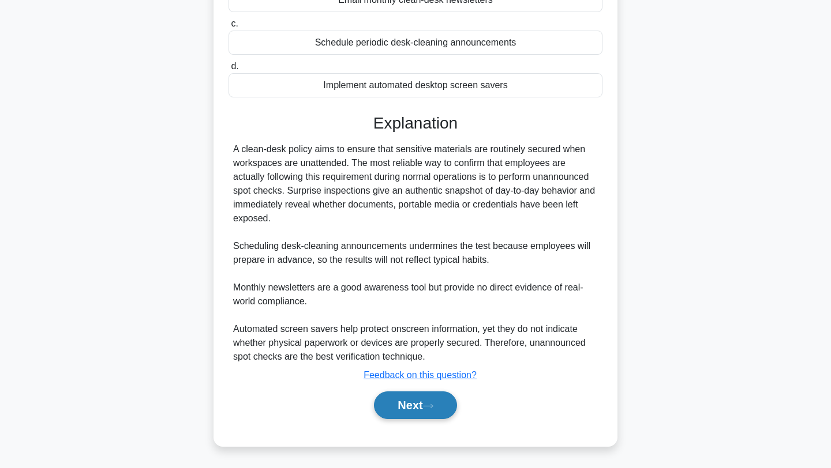
click at [387, 409] on button "Next" at bounding box center [415, 406] width 83 height 28
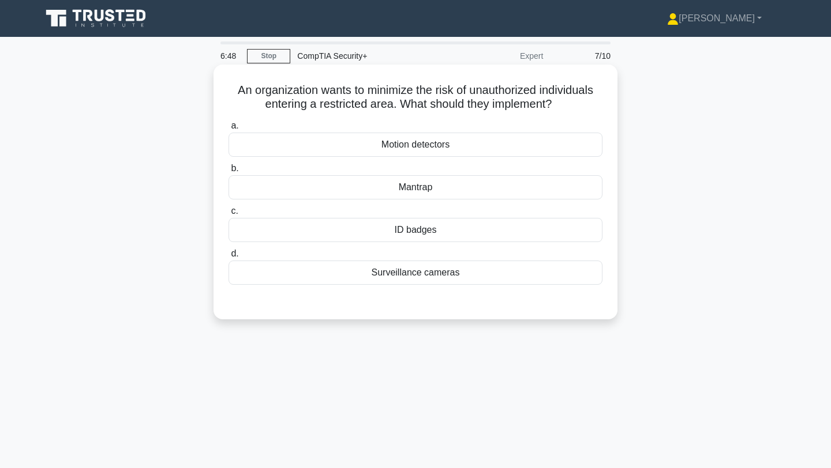
click at [329, 231] on div "ID badges" at bounding box center [415, 230] width 374 height 24
click at [228, 215] on input "c. ID badges" at bounding box center [228, 212] width 0 height 8
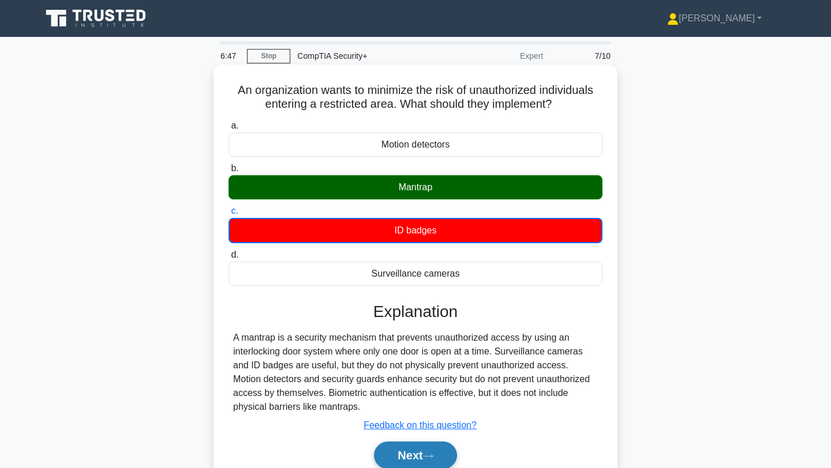
click at [410, 458] on button "Next" at bounding box center [415, 456] width 83 height 28
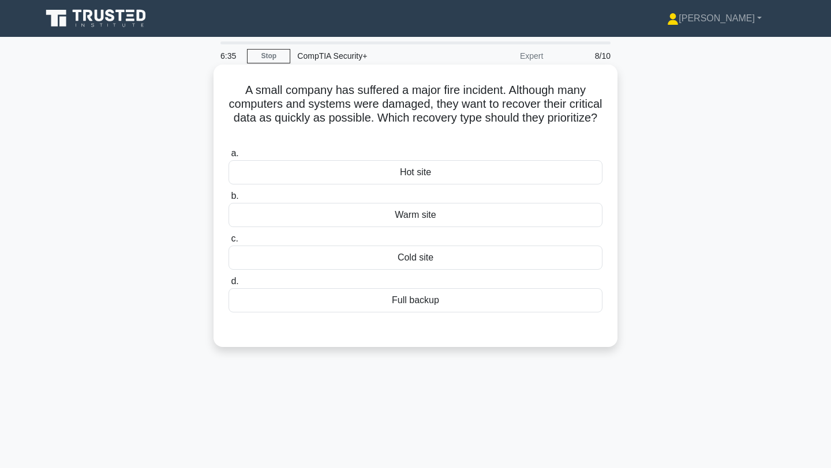
click at [543, 178] on div "Hot site" at bounding box center [415, 172] width 374 height 24
click at [228, 158] on input "a. Hot site" at bounding box center [228, 154] width 0 height 8
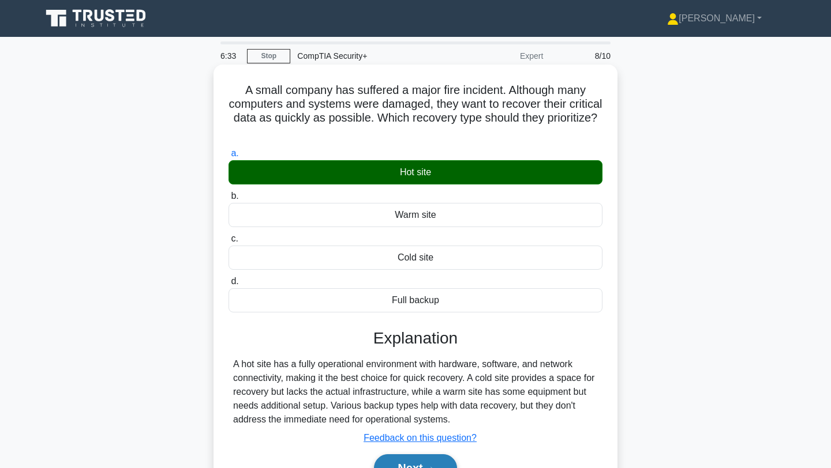
click at [407, 459] on button "Next" at bounding box center [415, 469] width 83 height 28
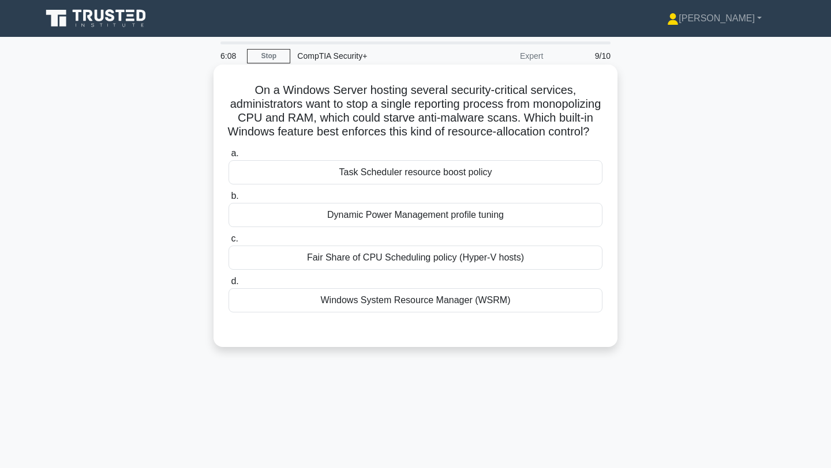
click at [410, 313] on div "Windows System Resource Manager (WSRM)" at bounding box center [415, 300] width 374 height 24
click at [228, 286] on input "d. Windows System Resource Manager (WSRM)" at bounding box center [228, 282] width 0 height 8
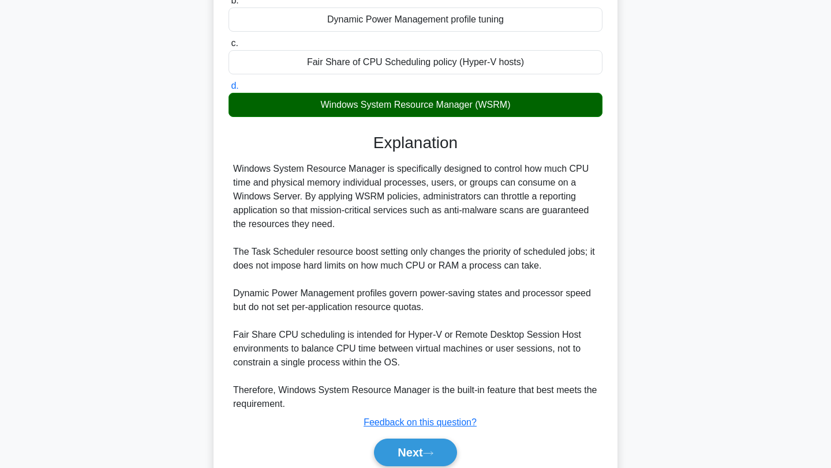
scroll to position [242, 0]
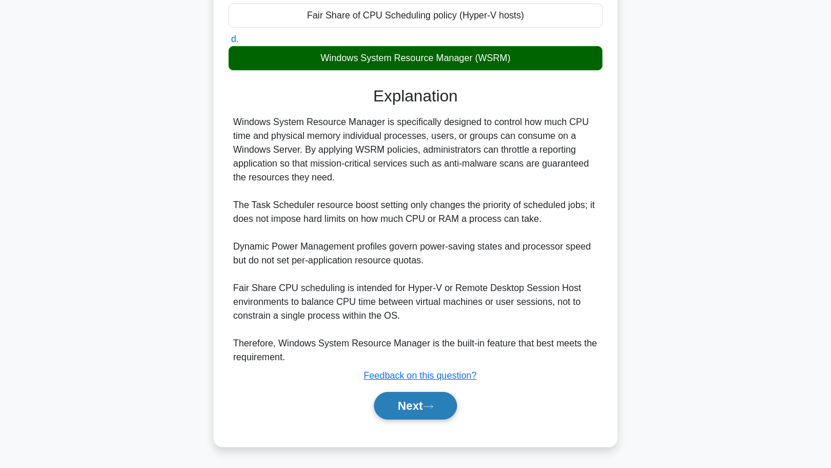
click at [398, 420] on button "Next" at bounding box center [415, 406] width 83 height 28
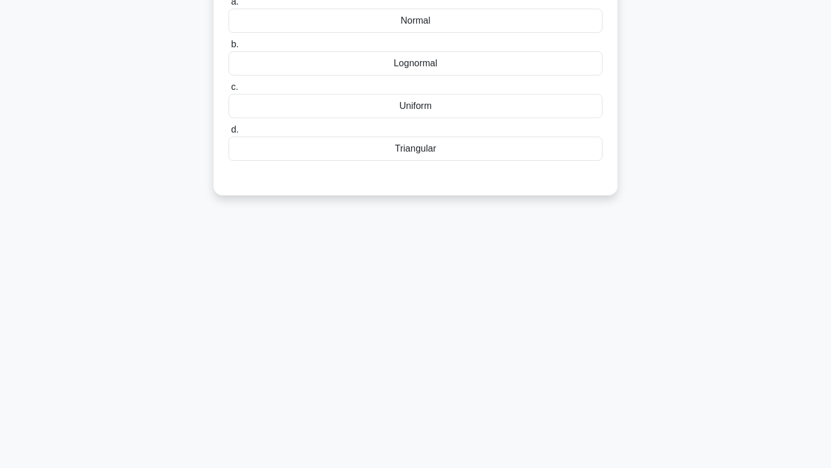
scroll to position [0, 0]
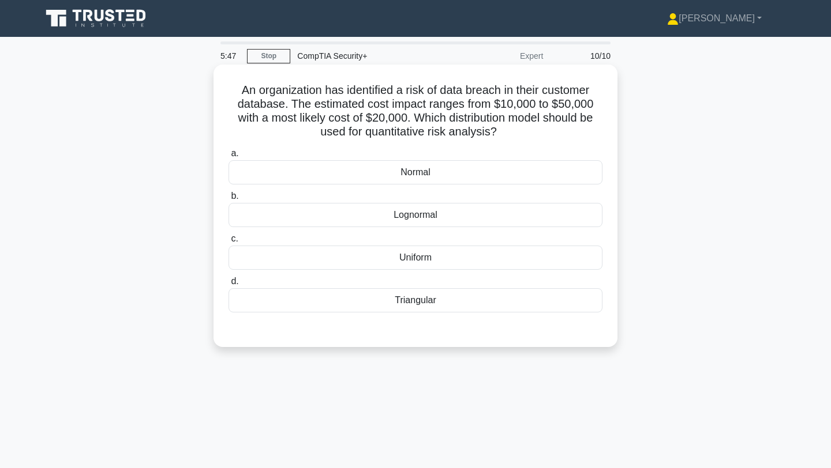
click at [413, 178] on div "Normal" at bounding box center [415, 172] width 374 height 24
click at [228, 158] on input "a. Normal" at bounding box center [228, 154] width 0 height 8
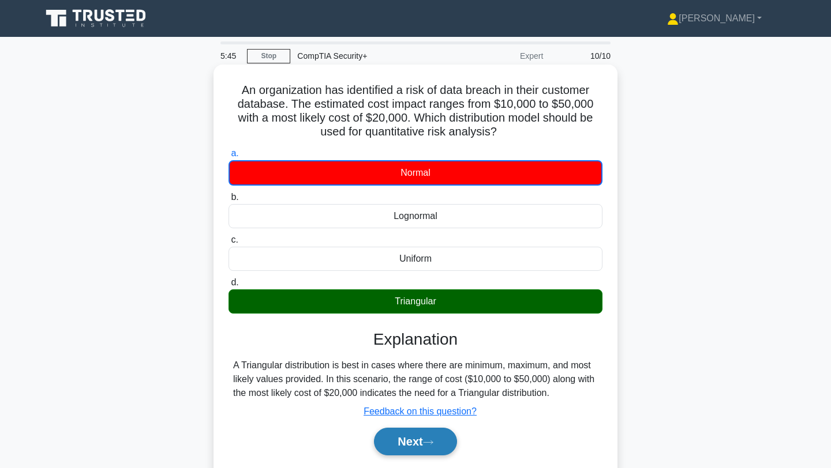
click at [414, 447] on button "Next" at bounding box center [415, 442] width 83 height 28
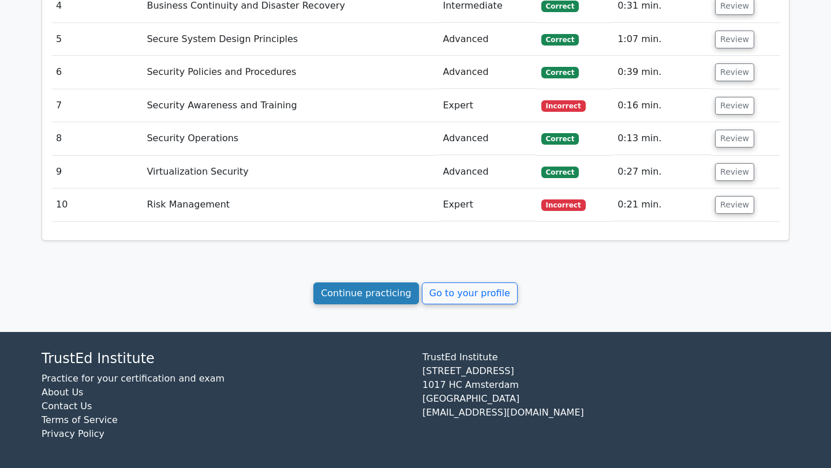
click at [380, 301] on link "Continue practicing" at bounding box center [366, 294] width 106 height 22
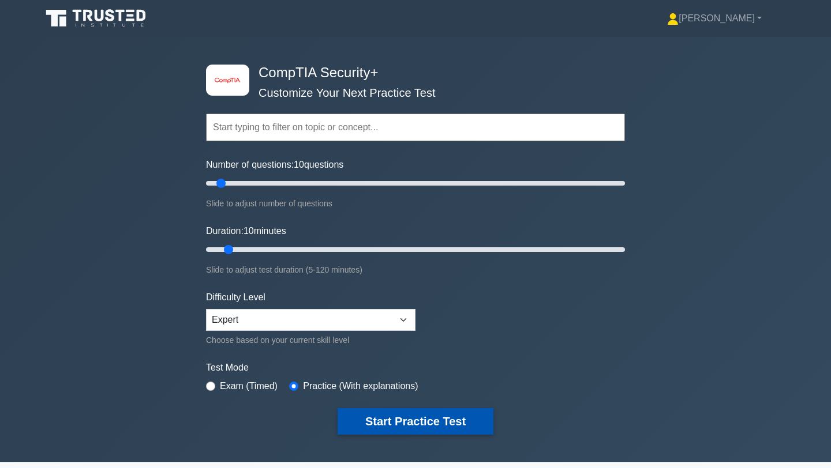
click at [389, 428] on button "Start Practice Test" at bounding box center [416, 421] width 156 height 27
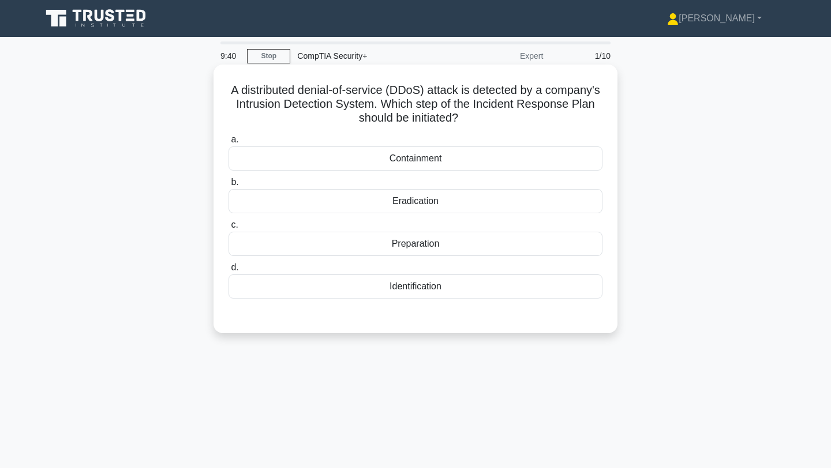
click at [580, 164] on div "Containment" at bounding box center [415, 159] width 374 height 24
click at [228, 144] on input "a. Containment" at bounding box center [228, 140] width 0 height 8
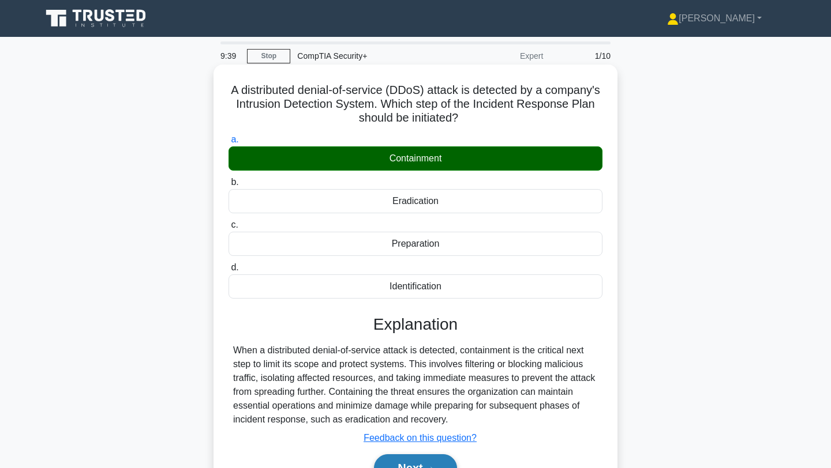
click at [428, 459] on button "Next" at bounding box center [415, 469] width 83 height 28
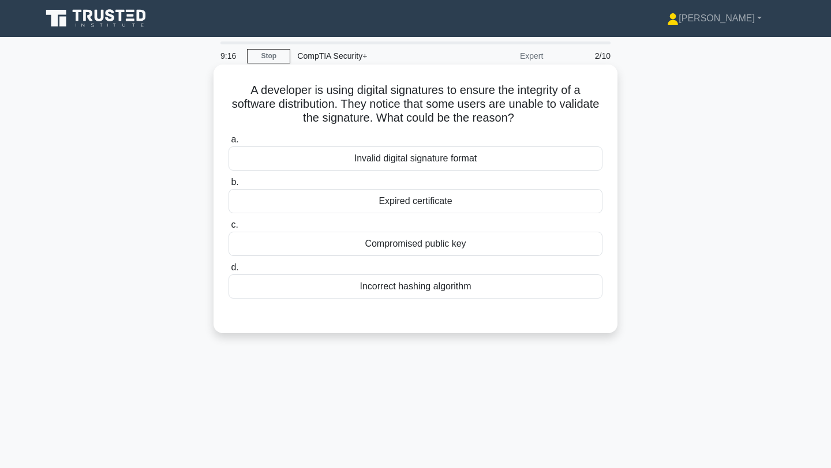
click at [451, 200] on div "Expired certificate" at bounding box center [415, 201] width 374 height 24
click at [228, 186] on input "b. Expired certificate" at bounding box center [228, 183] width 0 height 8
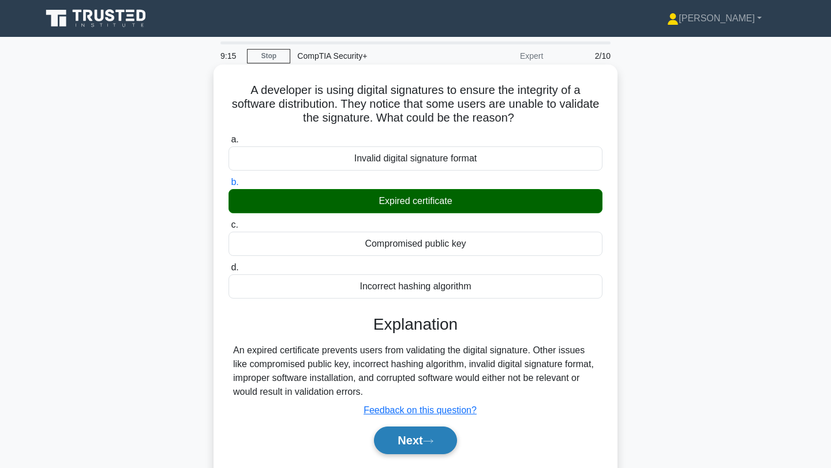
click at [403, 437] on button "Next" at bounding box center [415, 441] width 83 height 28
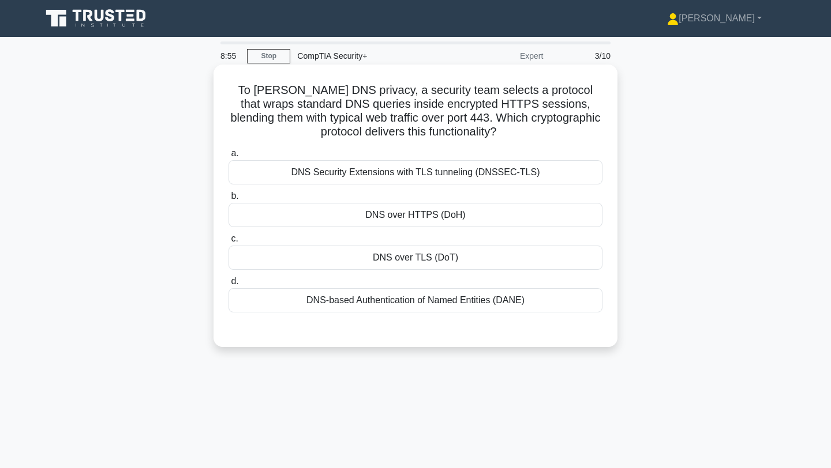
click at [392, 215] on div "DNS over HTTPS (DoH)" at bounding box center [415, 215] width 374 height 24
click at [228, 200] on input "b. DNS over HTTPS (DoH)" at bounding box center [228, 197] width 0 height 8
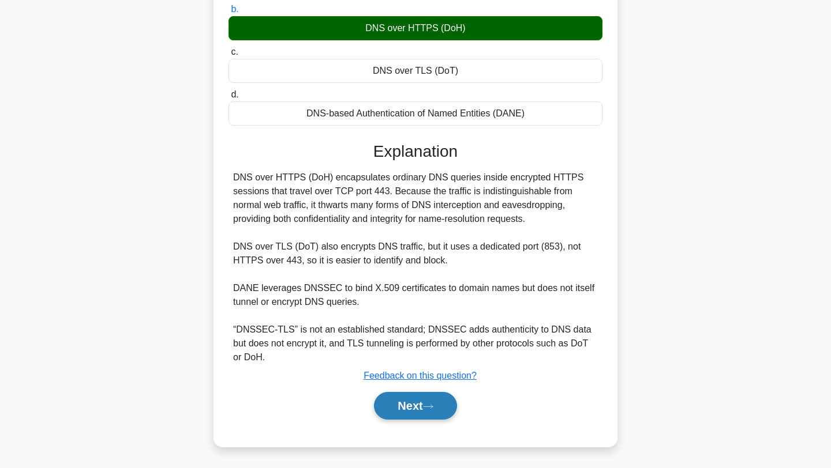
click at [393, 410] on button "Next" at bounding box center [415, 406] width 83 height 28
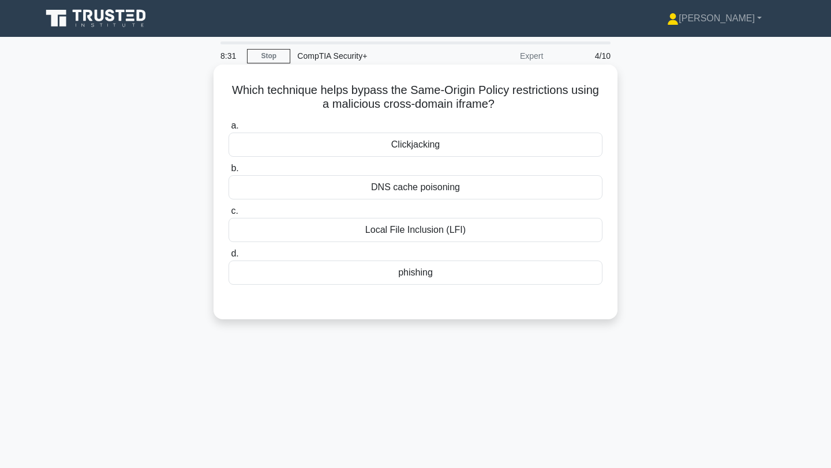
click at [421, 235] on div "Local File Inclusion (LFI)" at bounding box center [415, 230] width 374 height 24
click at [228, 215] on input "c. Local File Inclusion (LFI)" at bounding box center [228, 212] width 0 height 8
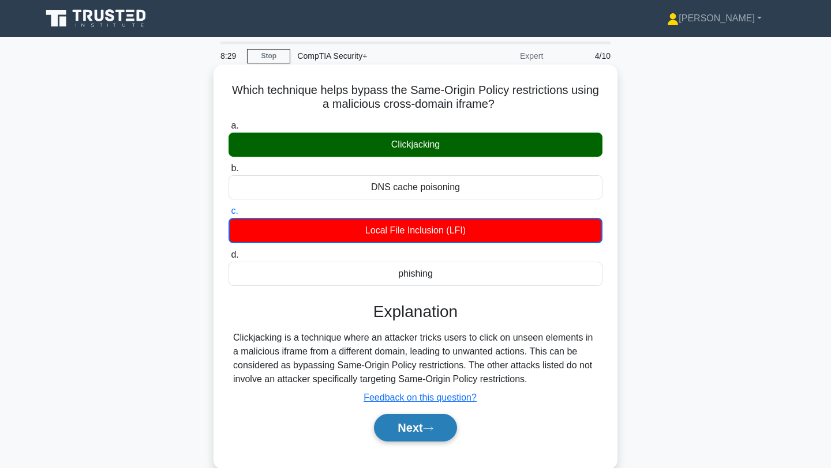
click at [426, 416] on button "Next" at bounding box center [415, 428] width 83 height 28
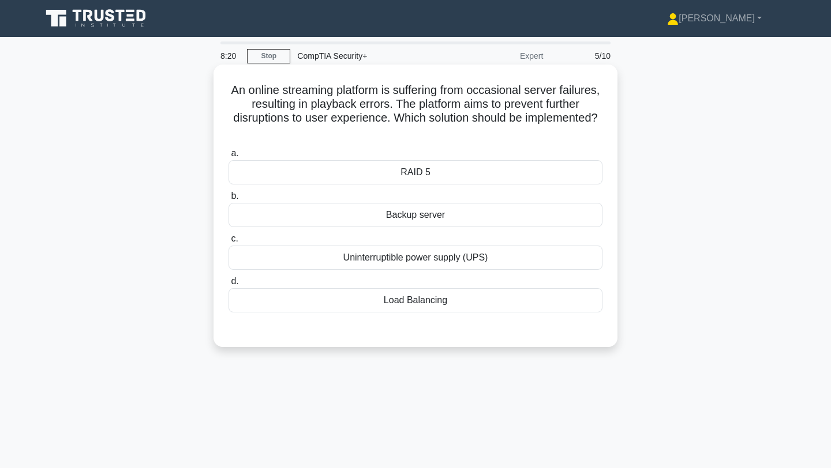
click at [370, 292] on div "Load Balancing" at bounding box center [415, 300] width 374 height 24
click at [228, 286] on input "d. Load Balancing" at bounding box center [228, 282] width 0 height 8
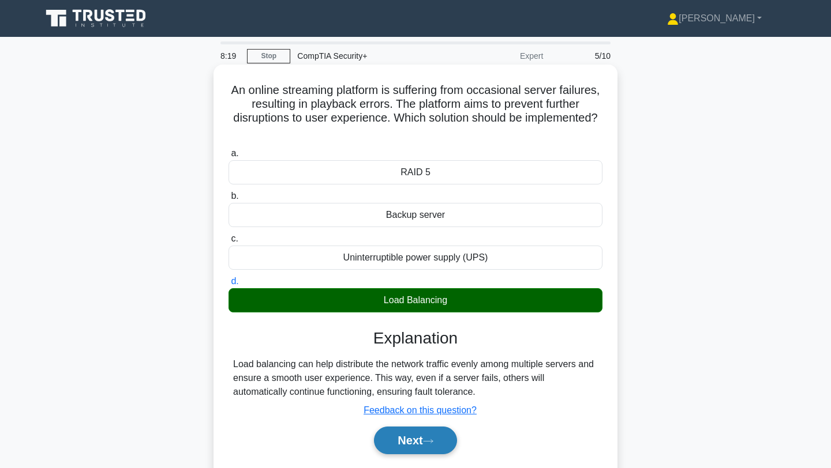
click at [406, 448] on button "Next" at bounding box center [415, 441] width 83 height 28
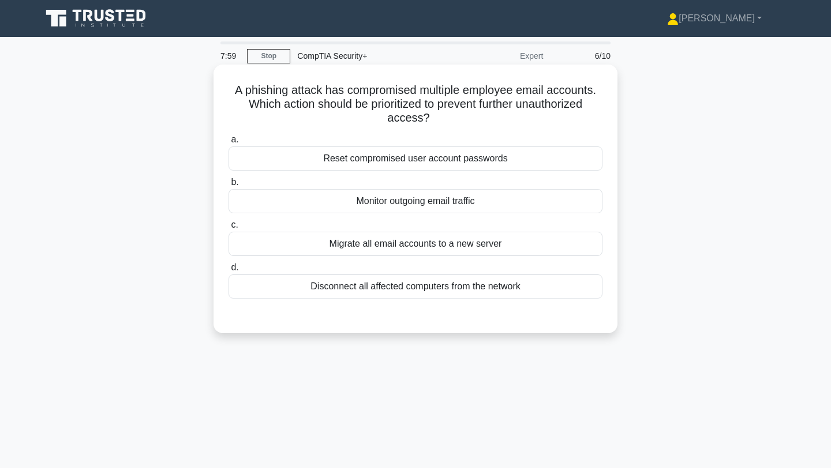
click at [365, 163] on div "Reset compromised user account passwords" at bounding box center [415, 159] width 374 height 24
click at [228, 144] on input "a. Reset compromised user account passwords" at bounding box center [228, 140] width 0 height 8
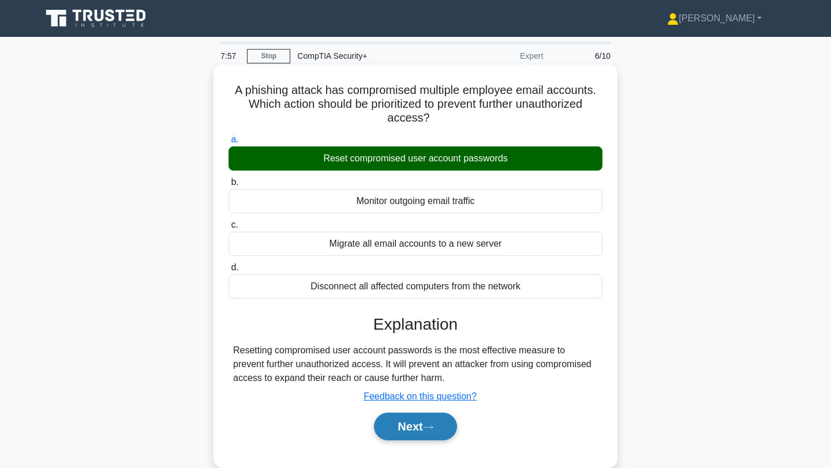
click at [400, 422] on button "Next" at bounding box center [415, 427] width 83 height 28
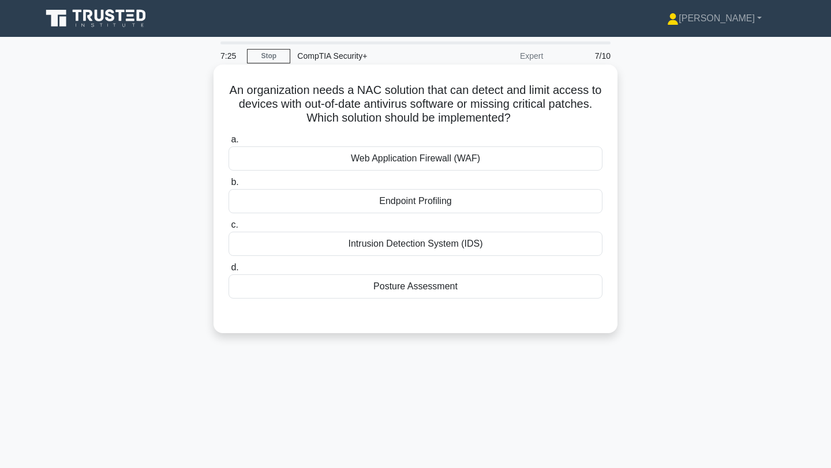
click at [357, 162] on div "Web Application Firewall (WAF)" at bounding box center [415, 159] width 374 height 24
click at [228, 144] on input "a. Web Application Firewall (WAF)" at bounding box center [228, 140] width 0 height 8
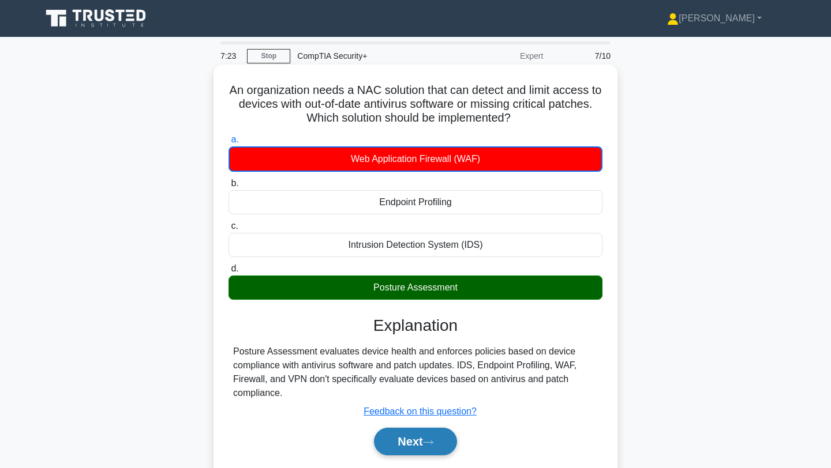
click at [395, 444] on button "Next" at bounding box center [415, 442] width 83 height 28
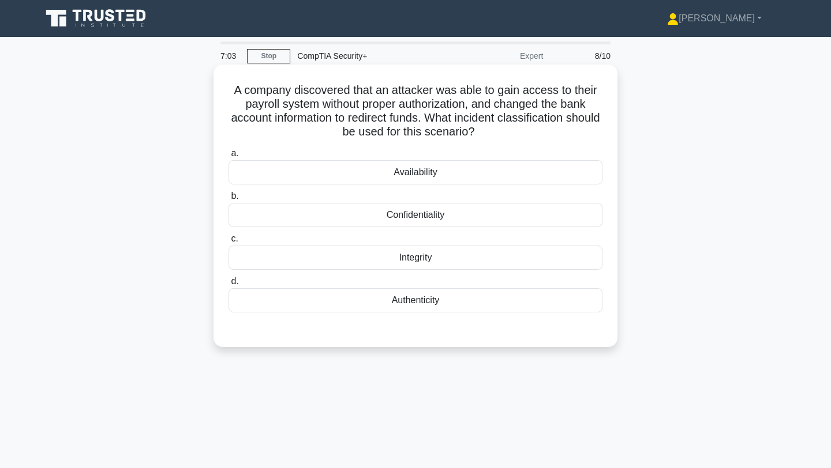
click at [438, 290] on div "Authenticity" at bounding box center [415, 300] width 374 height 24
click at [228, 286] on input "d. Authenticity" at bounding box center [228, 282] width 0 height 8
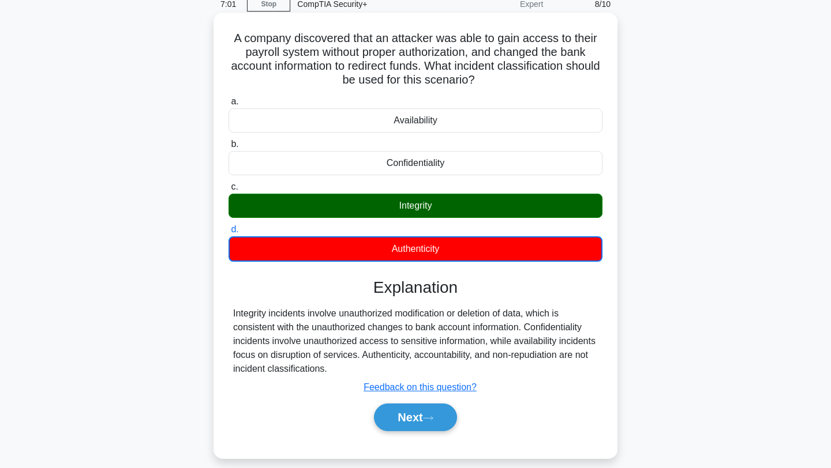
scroll to position [57, 0]
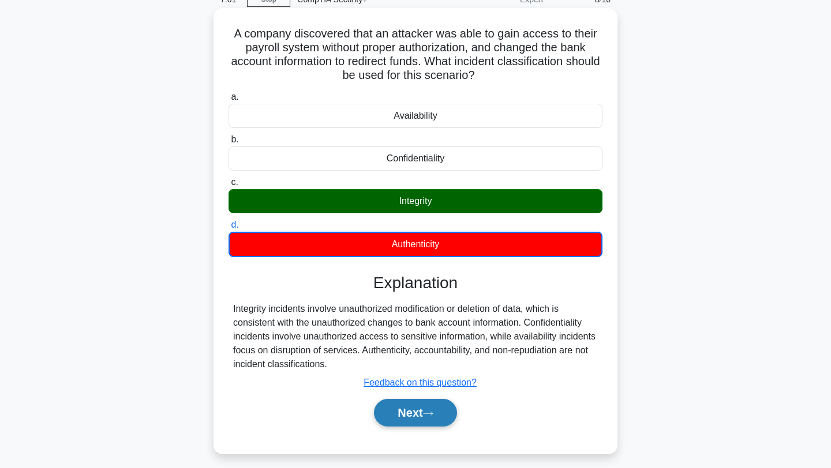
click at [438, 407] on button "Next" at bounding box center [415, 413] width 83 height 28
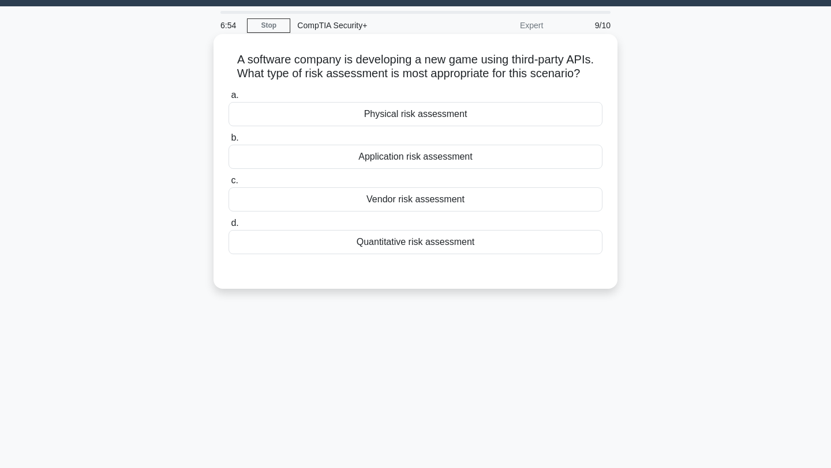
scroll to position [0, 0]
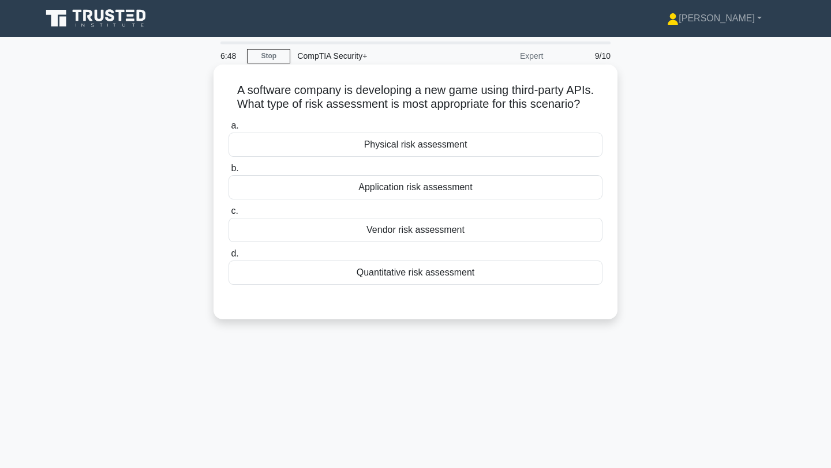
click at [354, 222] on div "Vendor risk assessment" at bounding box center [415, 230] width 374 height 24
click at [228, 215] on input "c. Vendor risk assessment" at bounding box center [228, 212] width 0 height 8
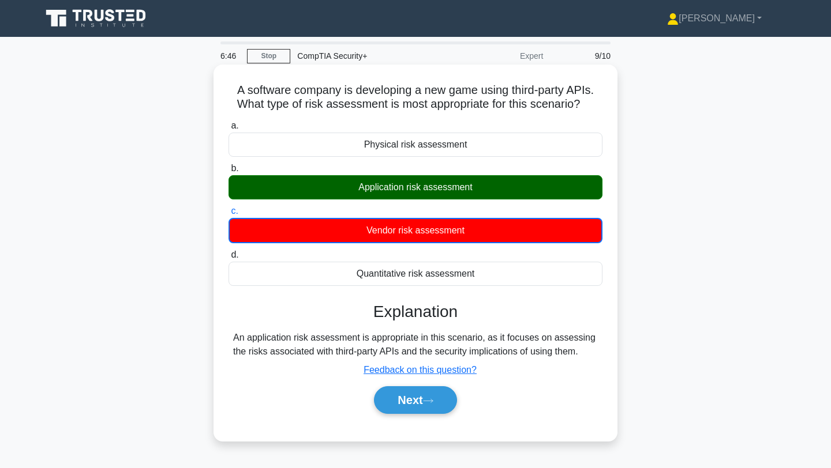
click at [410, 416] on div "Next" at bounding box center [415, 400] width 374 height 37
click at [410, 411] on button "Next" at bounding box center [415, 401] width 83 height 28
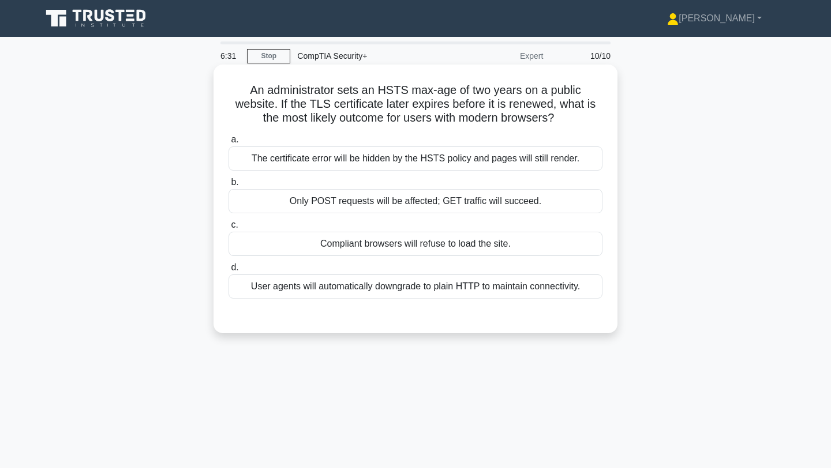
click at [372, 159] on div "The certificate error will be hidden by the HSTS policy and pages will still re…" at bounding box center [415, 159] width 374 height 24
click at [228, 144] on input "a. The certificate error will be hidden by the HSTS policy and pages will still…" at bounding box center [228, 140] width 0 height 8
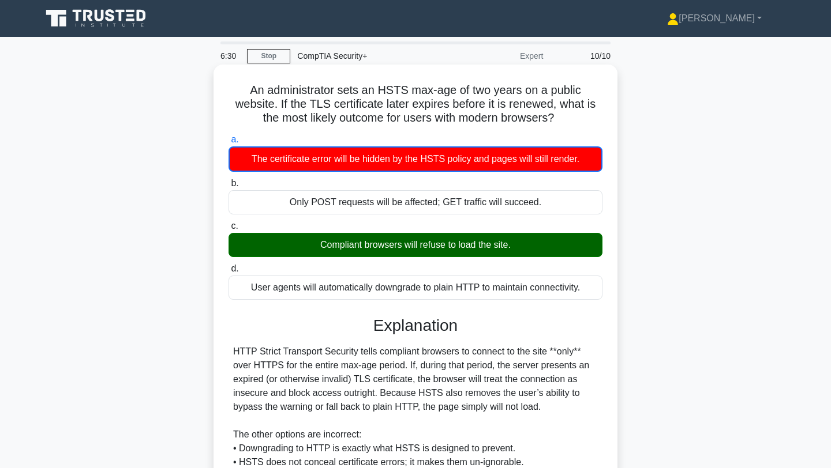
scroll to position [155, 0]
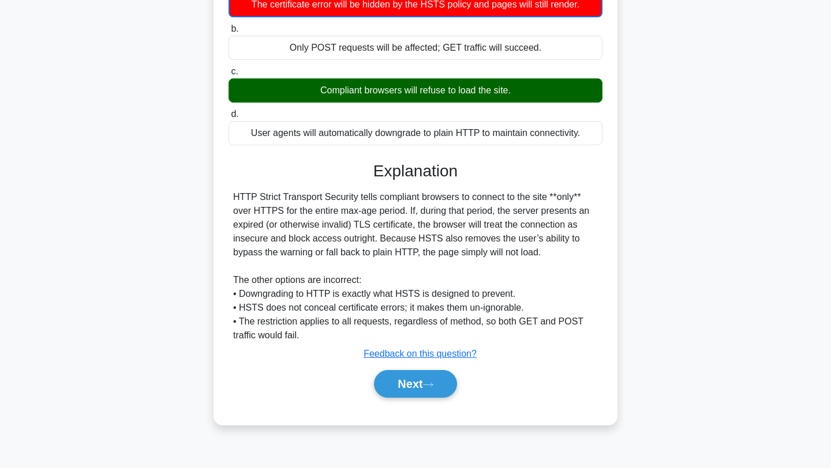
click at [413, 401] on div "Next" at bounding box center [415, 384] width 374 height 37
click at [412, 395] on button "Next" at bounding box center [415, 384] width 83 height 28
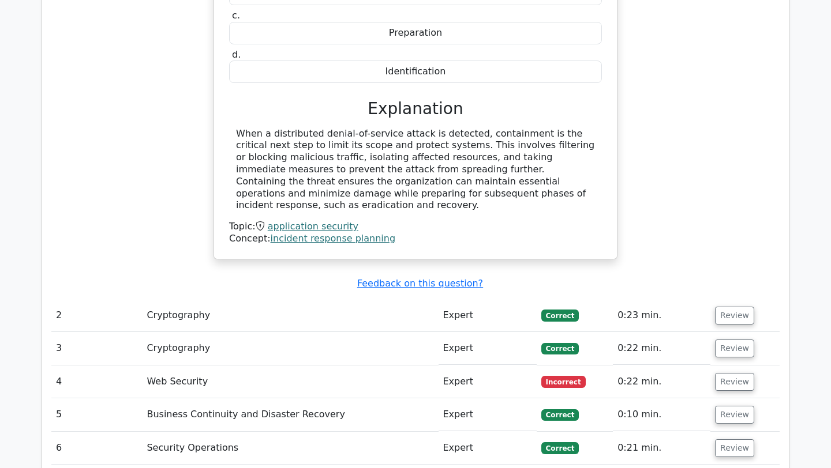
scroll to position [1246, 0]
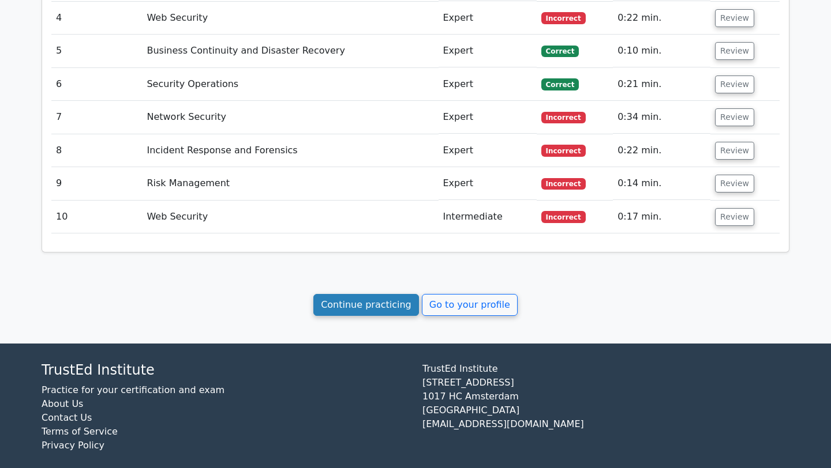
click at [366, 294] on link "Continue practicing" at bounding box center [366, 305] width 106 height 22
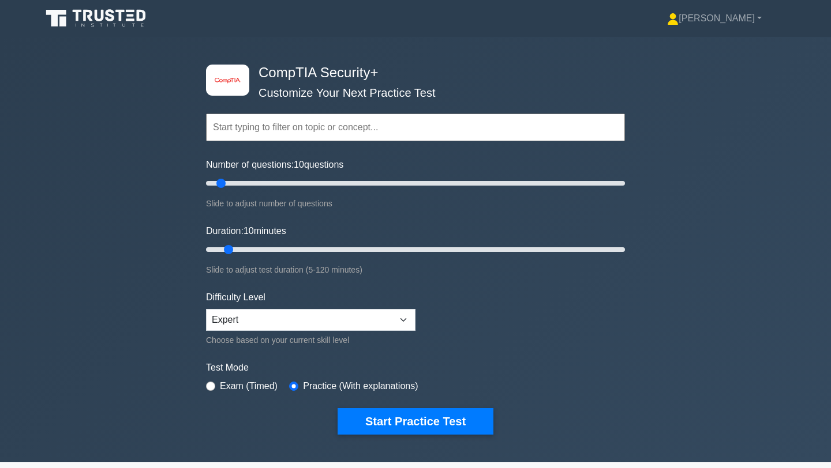
click at [393, 415] on button "Start Practice Test" at bounding box center [416, 421] width 156 height 27
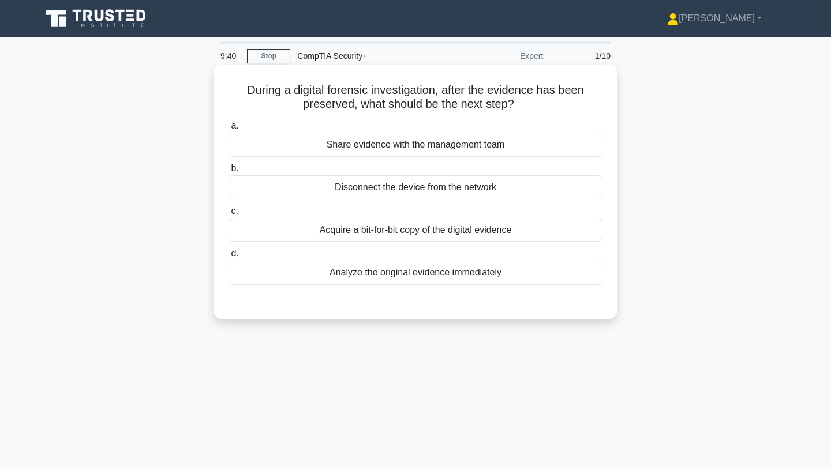
click at [569, 237] on div "Acquire a bit-for-bit copy of the digital evidence" at bounding box center [415, 230] width 374 height 24
click at [228, 215] on input "c. Acquire a bit-for-bit copy of the digital evidence" at bounding box center [228, 212] width 0 height 8
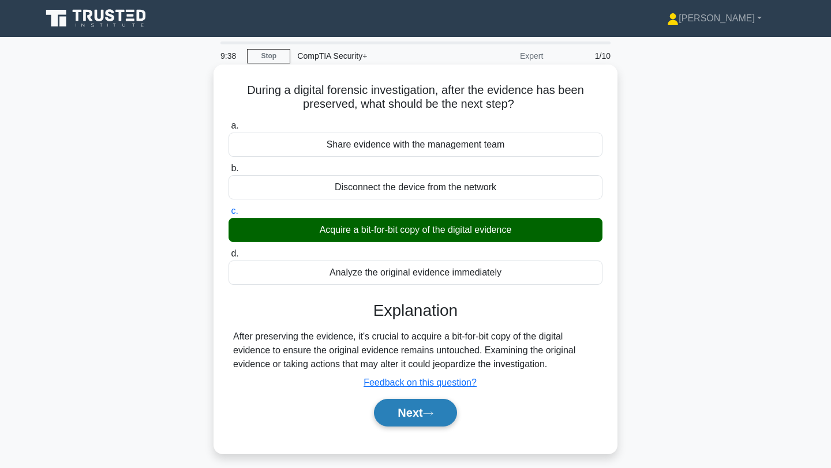
click at [417, 410] on button "Next" at bounding box center [415, 413] width 83 height 28
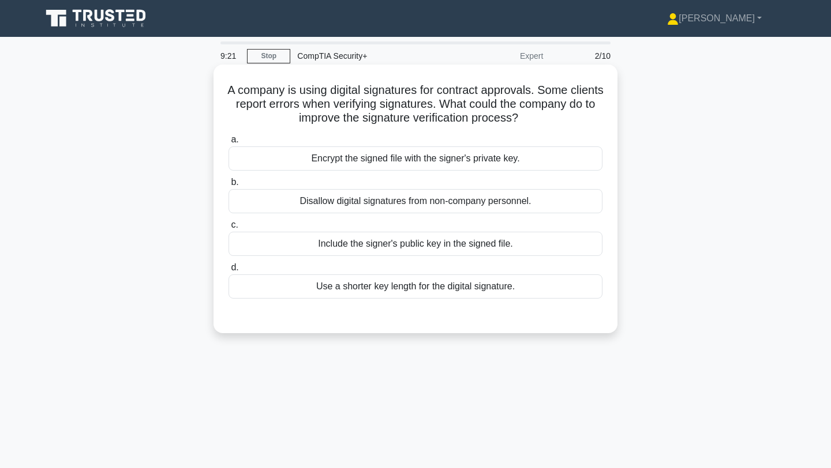
click at [393, 170] on div "Encrypt the signed file with the signer's private key." at bounding box center [415, 159] width 374 height 24
click at [228, 144] on input "a. Encrypt the signed file with the signer's private key." at bounding box center [228, 140] width 0 height 8
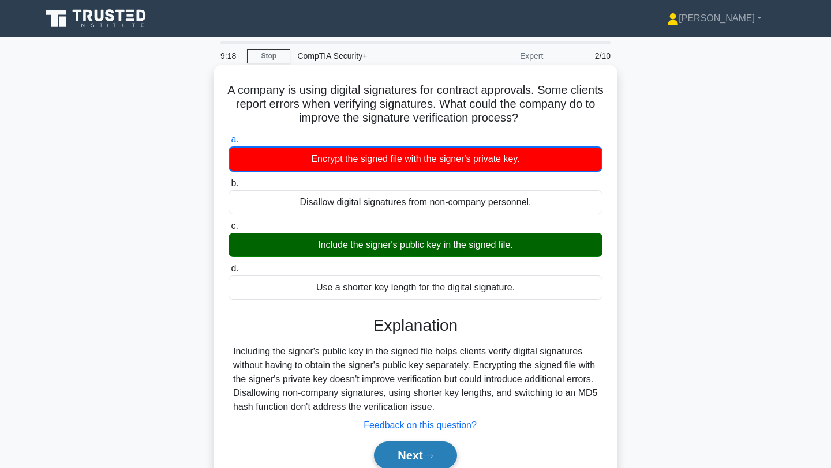
click at [433, 457] on icon at bounding box center [428, 456] width 10 height 6
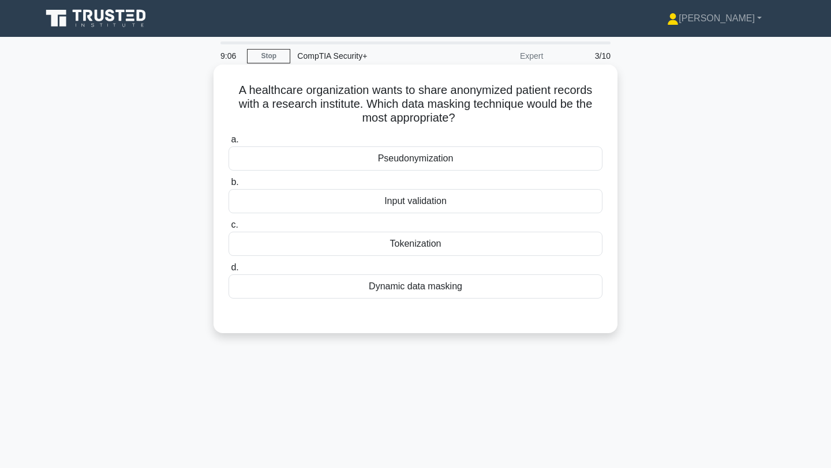
click at [397, 283] on div "Dynamic data masking" at bounding box center [415, 287] width 374 height 24
click at [228, 272] on input "d. Dynamic data masking" at bounding box center [228, 268] width 0 height 8
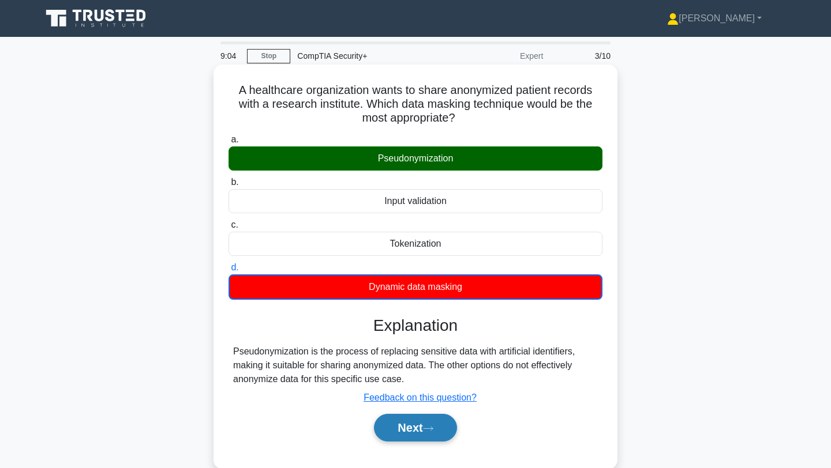
click at [435, 434] on button "Next" at bounding box center [415, 428] width 83 height 28
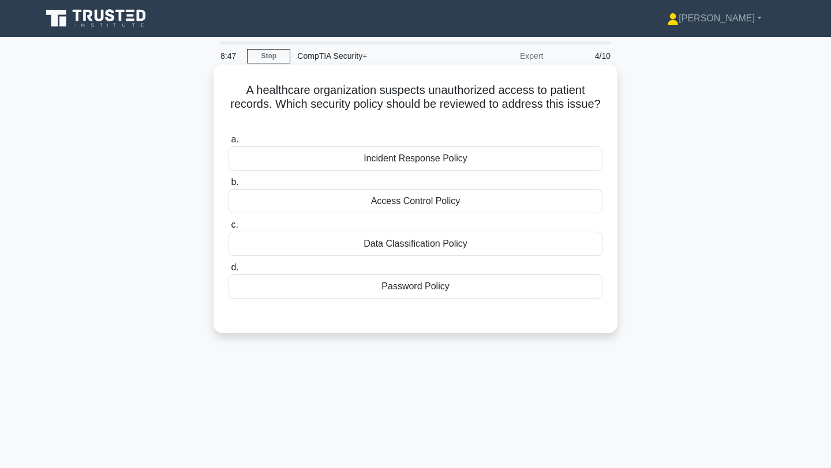
click at [357, 207] on div "Access Control Policy" at bounding box center [415, 201] width 374 height 24
click at [228, 186] on input "b. Access Control Policy" at bounding box center [228, 183] width 0 height 8
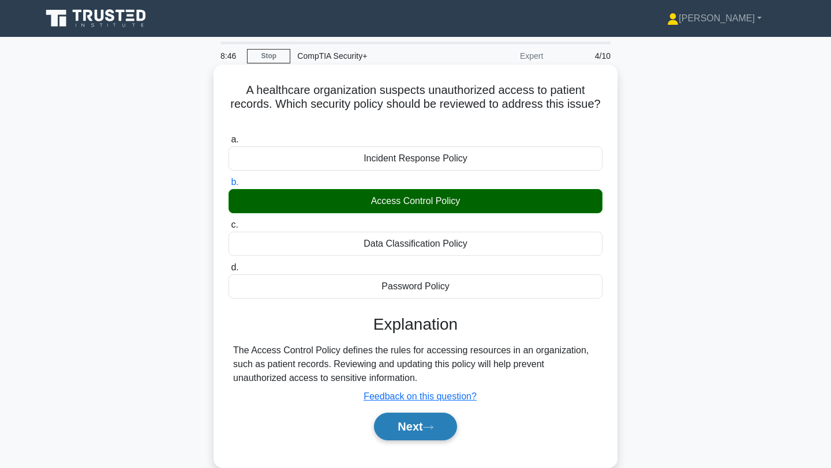
click at [404, 429] on button "Next" at bounding box center [415, 427] width 83 height 28
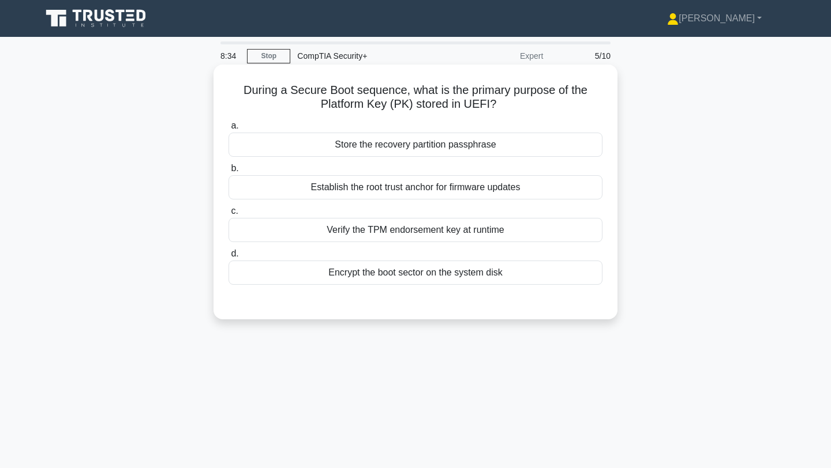
click at [432, 235] on div "Verify the TPM endorsement key at runtime" at bounding box center [415, 230] width 374 height 24
click at [228, 215] on input "c. Verify the TPM endorsement key at runtime" at bounding box center [228, 212] width 0 height 8
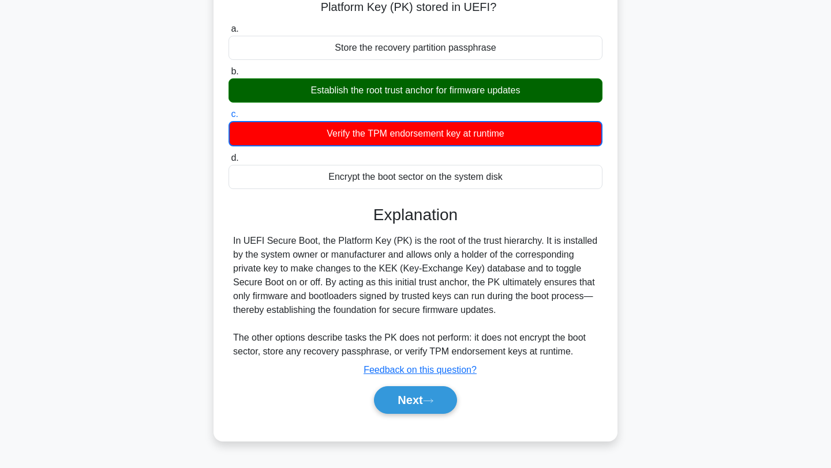
scroll to position [155, 0]
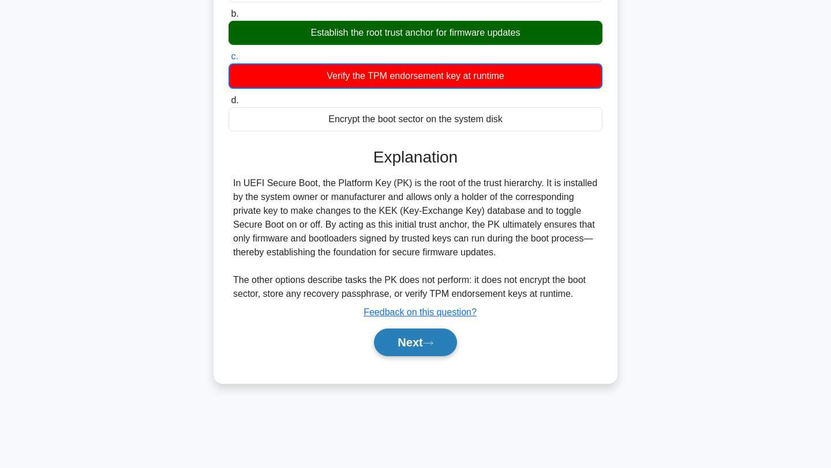
click at [433, 346] on button "Next" at bounding box center [415, 343] width 83 height 28
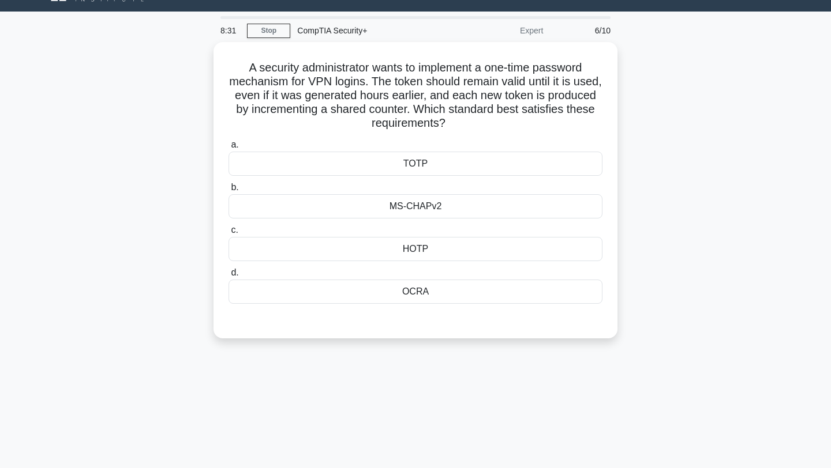
scroll to position [0, 0]
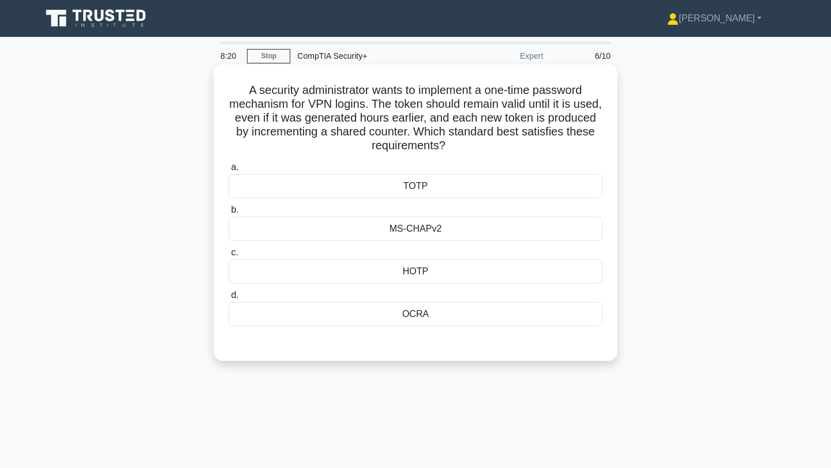
click at [385, 180] on div "TOTP" at bounding box center [415, 186] width 374 height 24
click at [228, 171] on input "a. TOTP" at bounding box center [228, 168] width 0 height 8
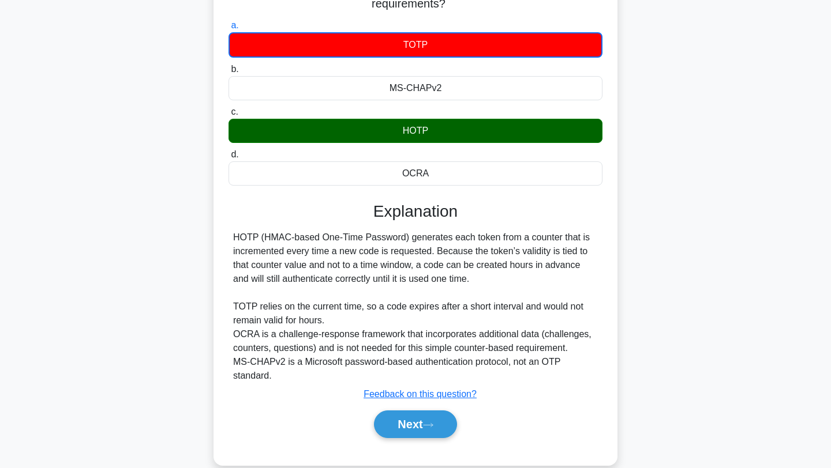
scroll to position [155, 0]
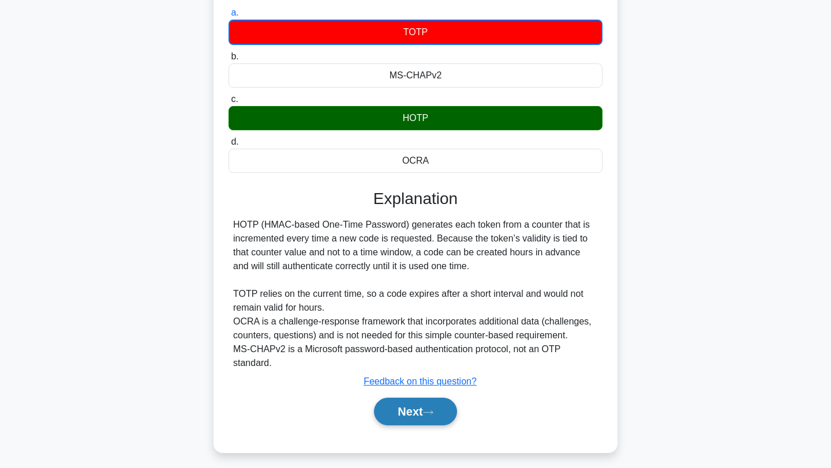
click at [404, 399] on button "Next" at bounding box center [415, 412] width 83 height 28
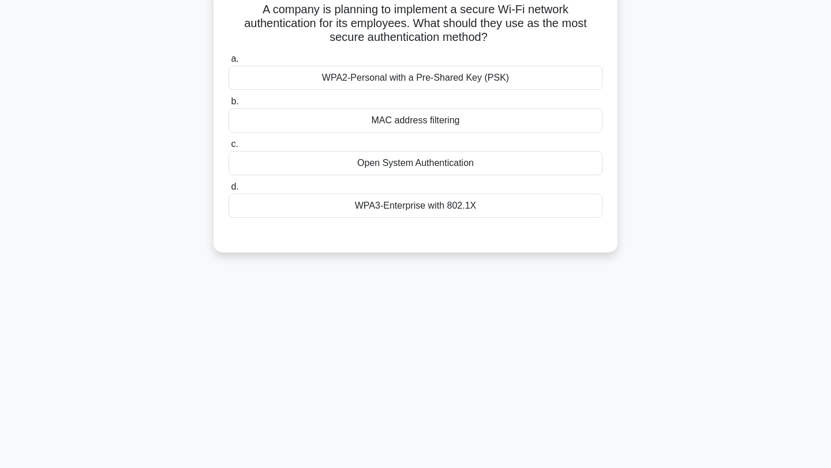
scroll to position [0, 0]
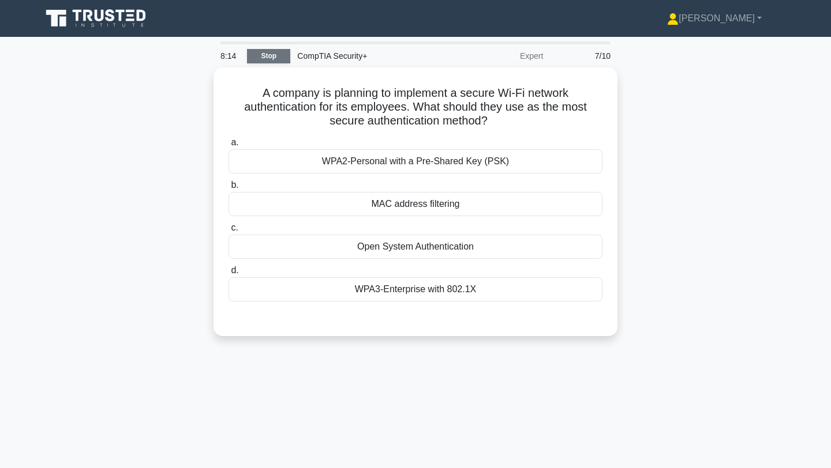
click at [269, 59] on link "Stop" at bounding box center [268, 56] width 43 height 14
